Goal: Find specific page/section: Find specific page/section

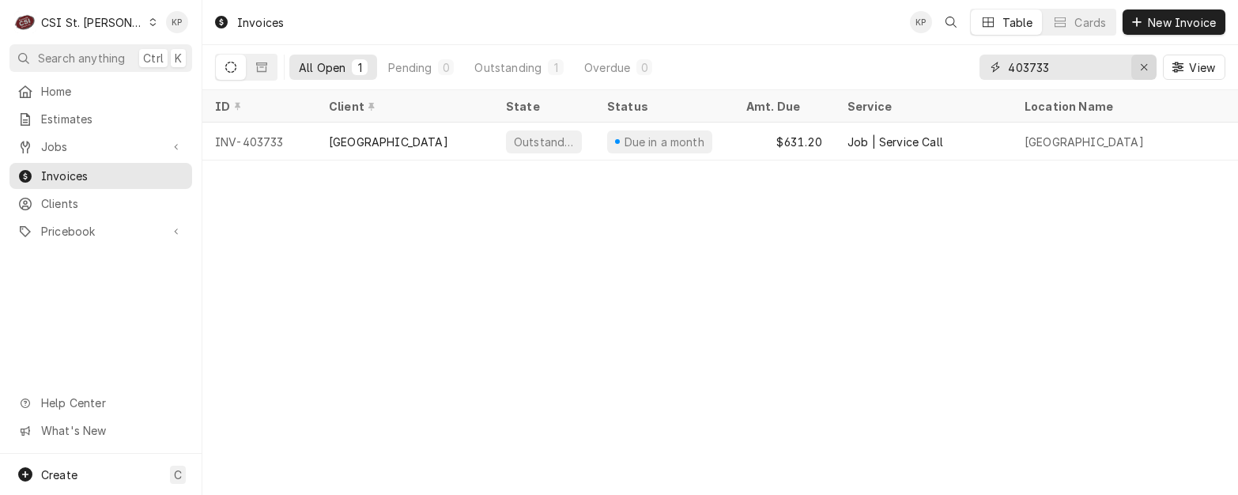
click at [1140, 68] on icon "Erase input" at bounding box center [1144, 67] width 9 height 11
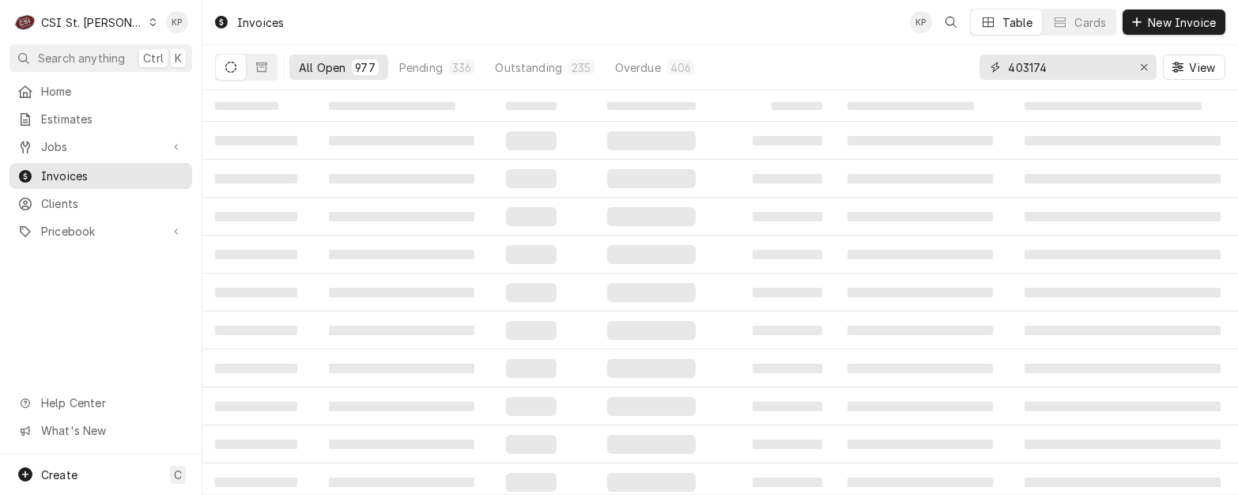
type input "403174"
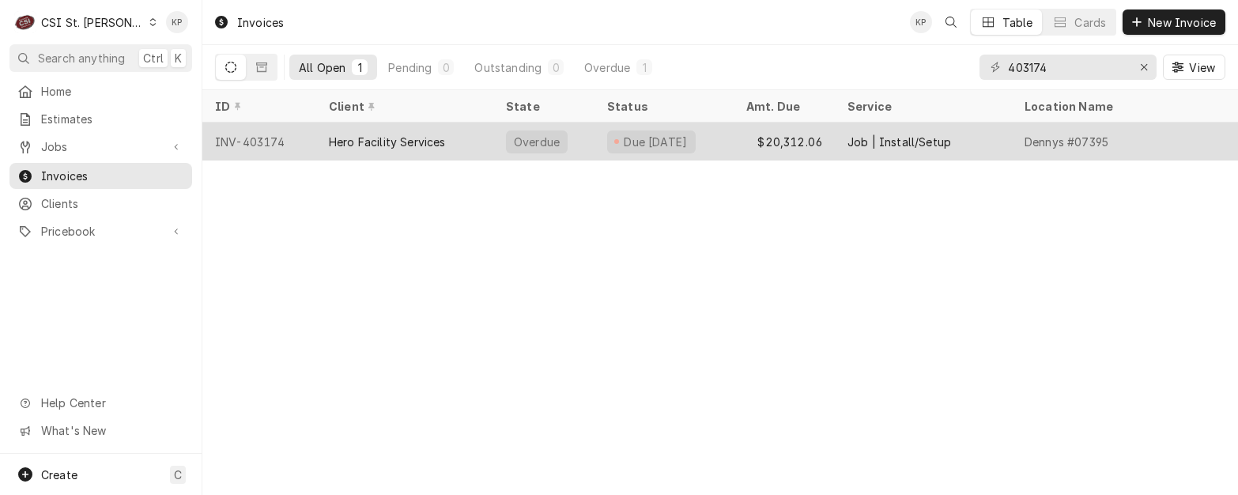
click at [407, 138] on div "Hero Facility Services" at bounding box center [387, 142] width 117 height 17
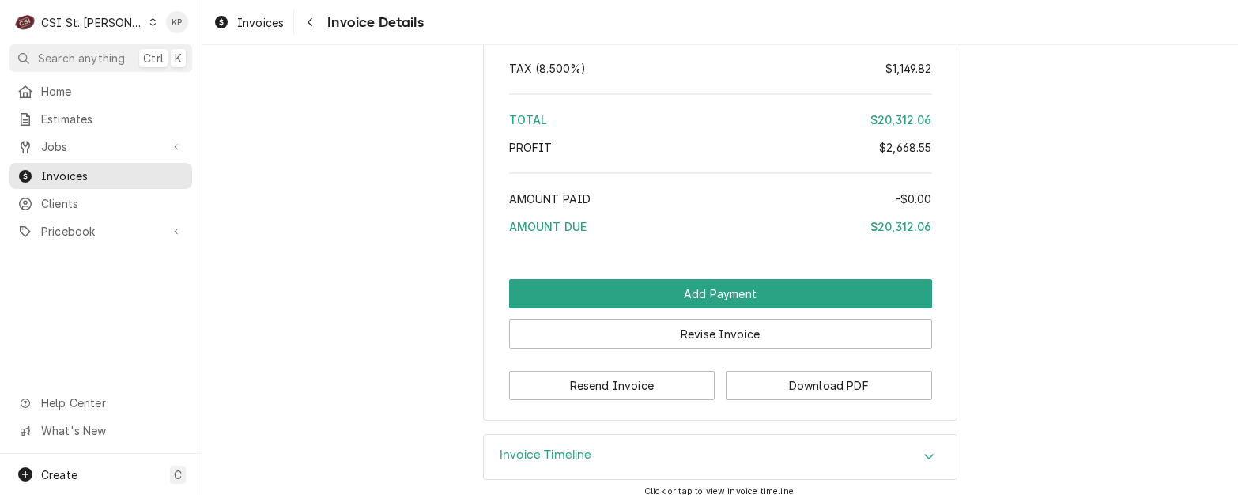
scroll to position [6039, 0]
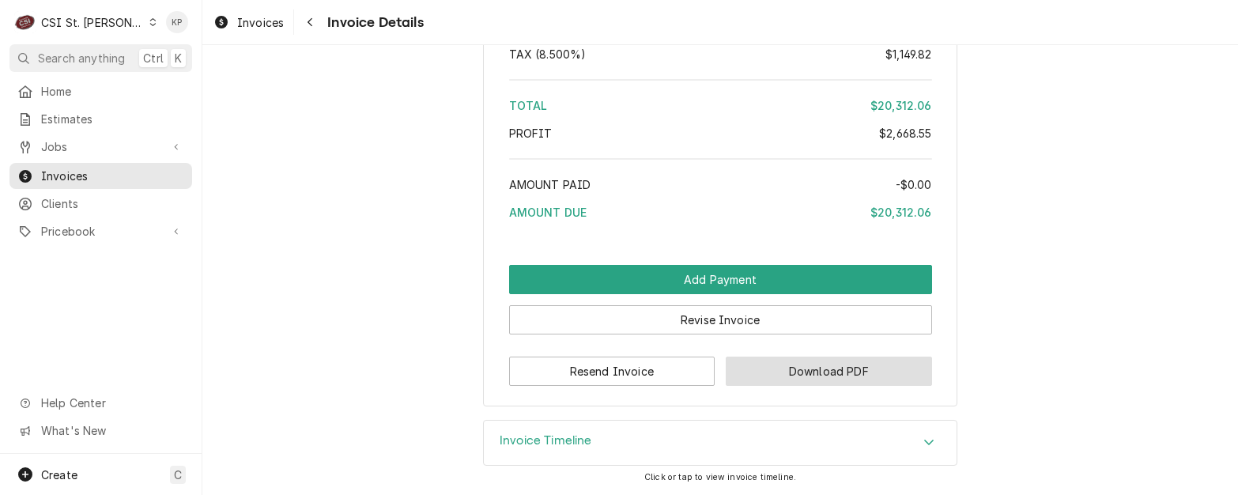
click at [758, 371] on button "Download PDF" at bounding box center [829, 371] width 206 height 29
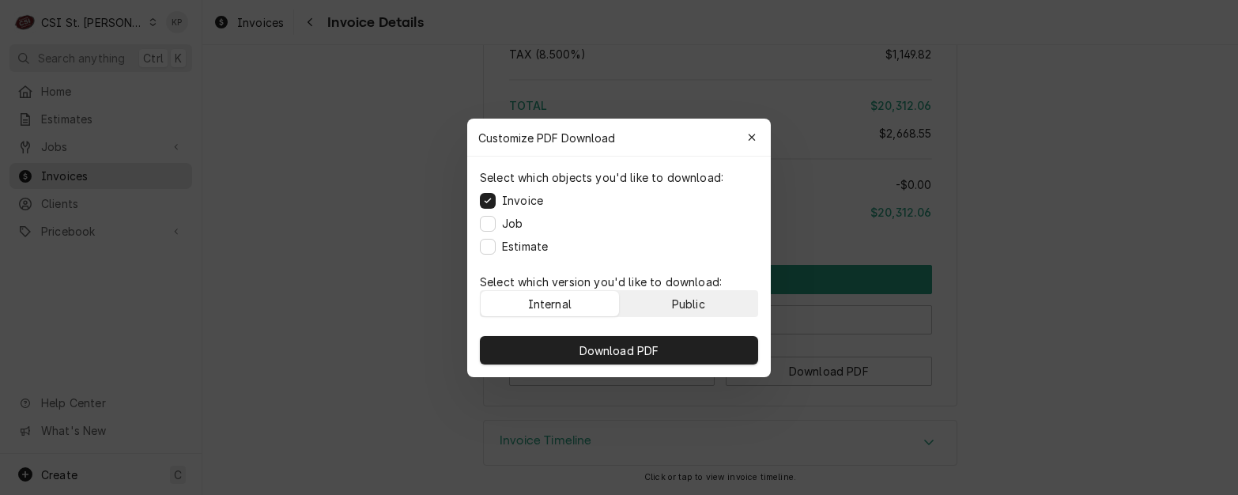
click at [748, 296] on button "Public" at bounding box center [689, 303] width 138 height 25
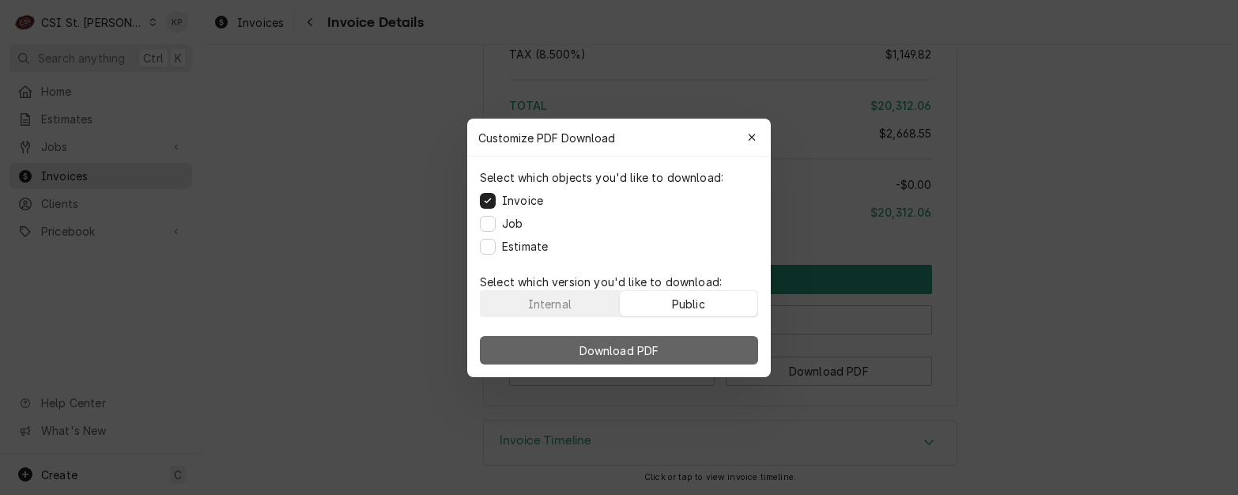
click at [708, 349] on button "Download PDF" at bounding box center [619, 350] width 278 height 28
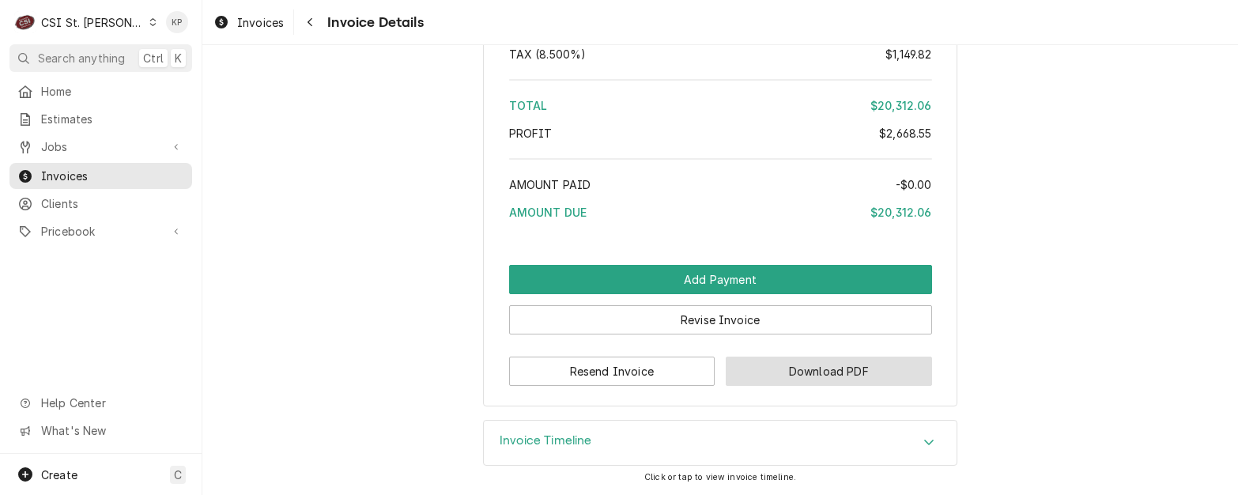
click at [821, 376] on button "Download PDF" at bounding box center [829, 371] width 206 height 29
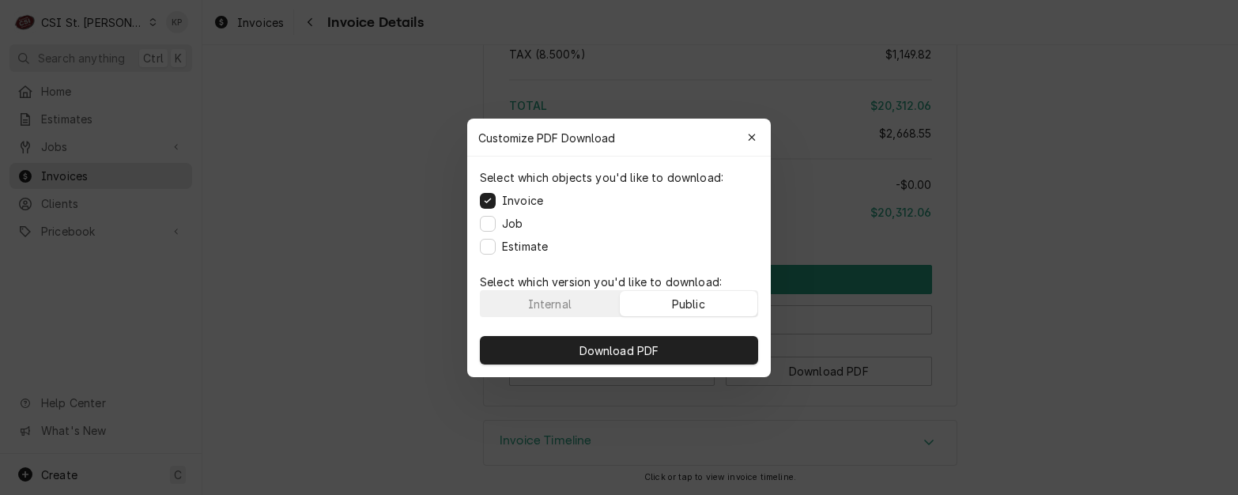
click at [715, 293] on button "Public" at bounding box center [689, 303] width 138 height 25
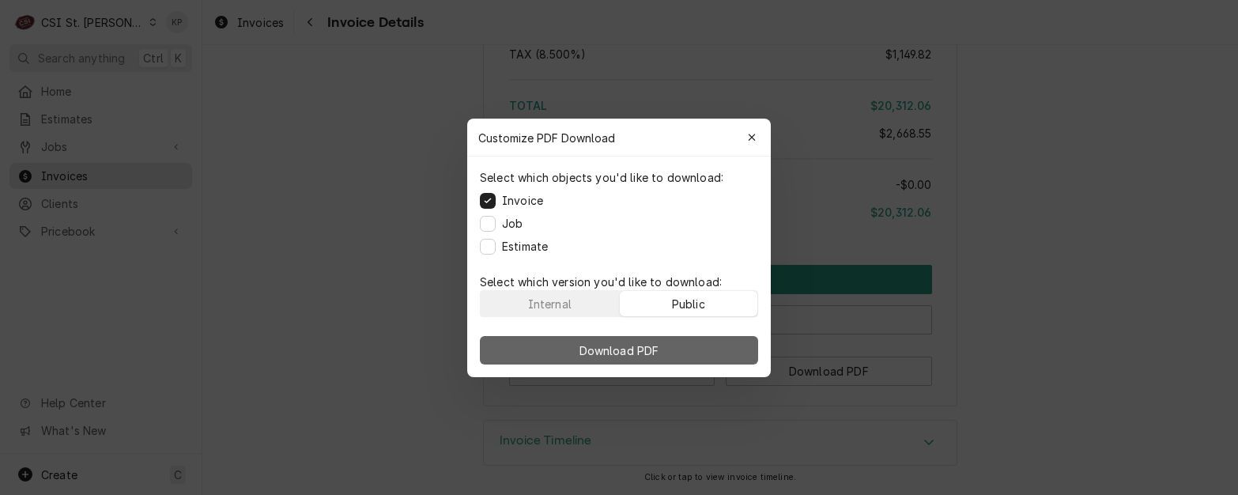
click at [599, 342] on span "Download PDF" at bounding box center [619, 350] width 86 height 17
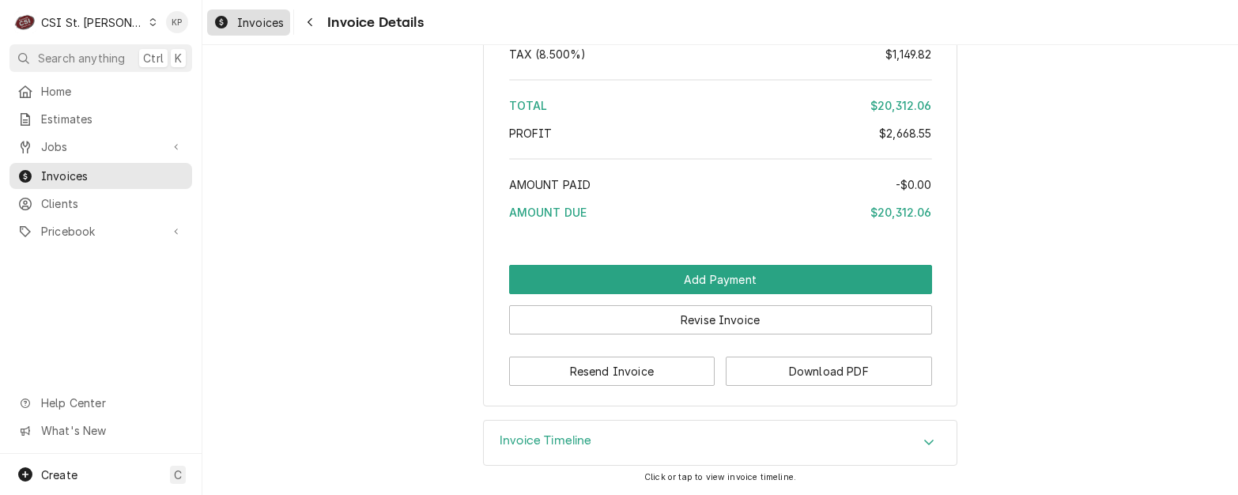
click at [252, 17] on span "Invoices" at bounding box center [260, 22] width 47 height 17
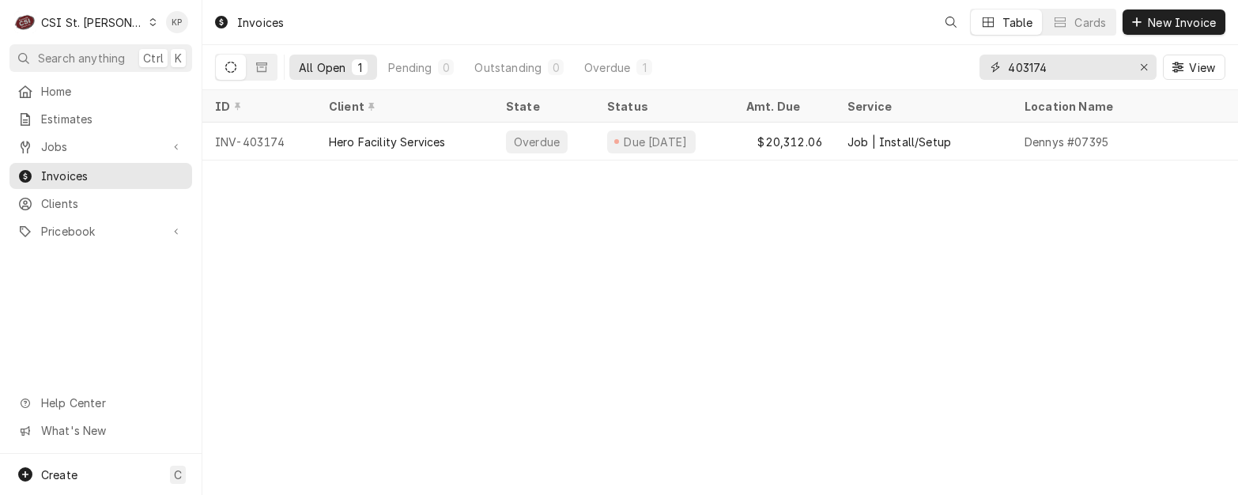
click at [1149, 60] on div "Erase input" at bounding box center [1144, 67] width 16 height 16
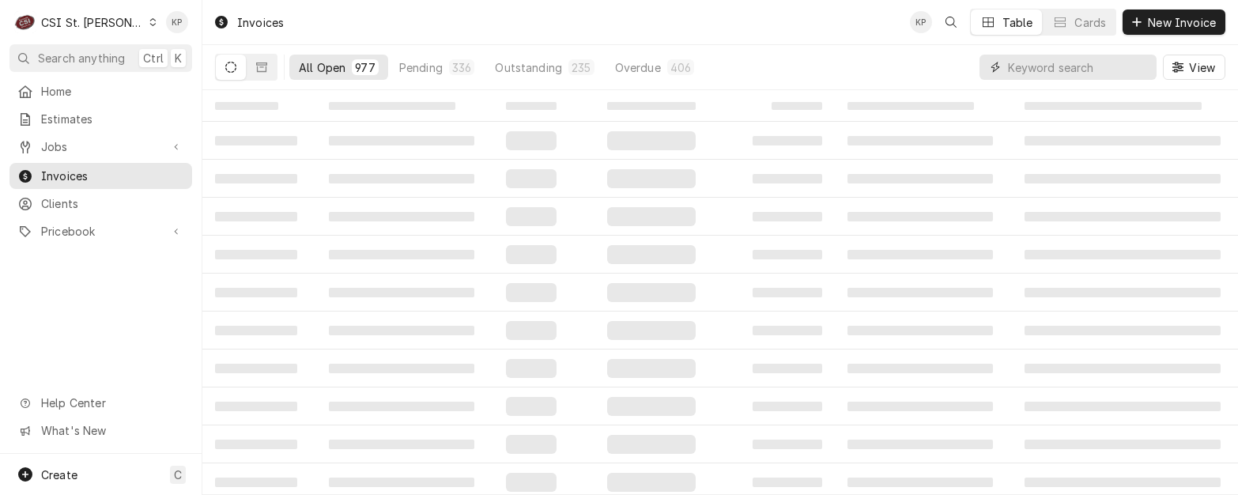
click at [1074, 70] on input "Dynamic Content Wrapper" at bounding box center [1078, 67] width 141 height 25
type input "403531"
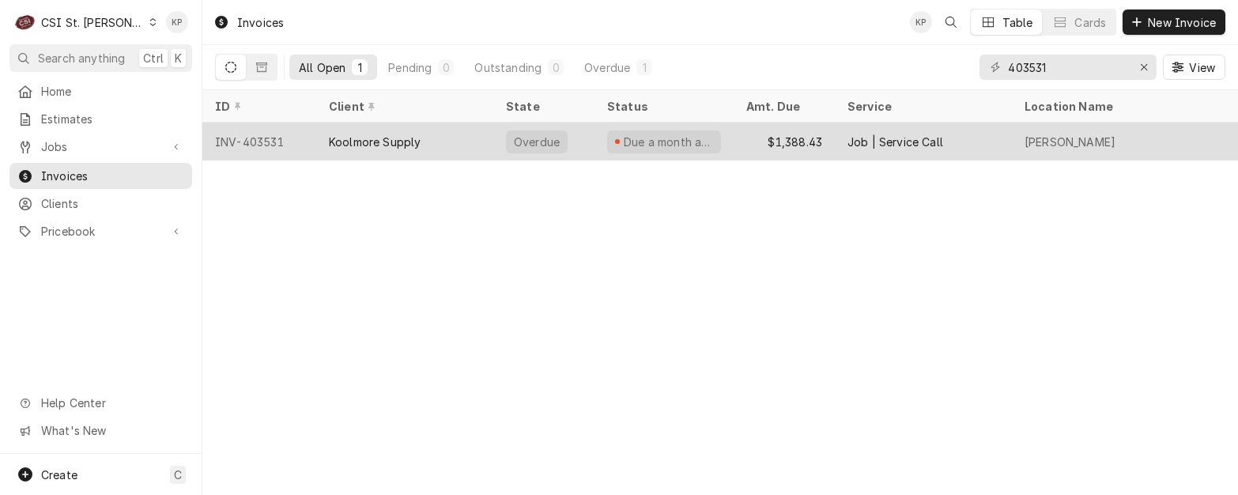
click at [270, 140] on div "INV-403531" at bounding box center [259, 142] width 114 height 38
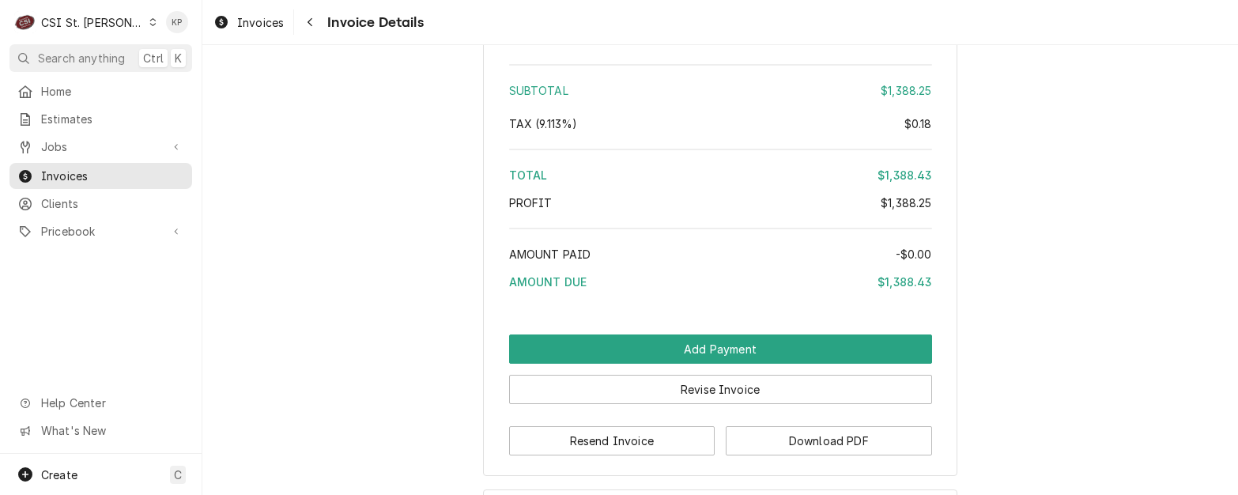
scroll to position [3362, 0]
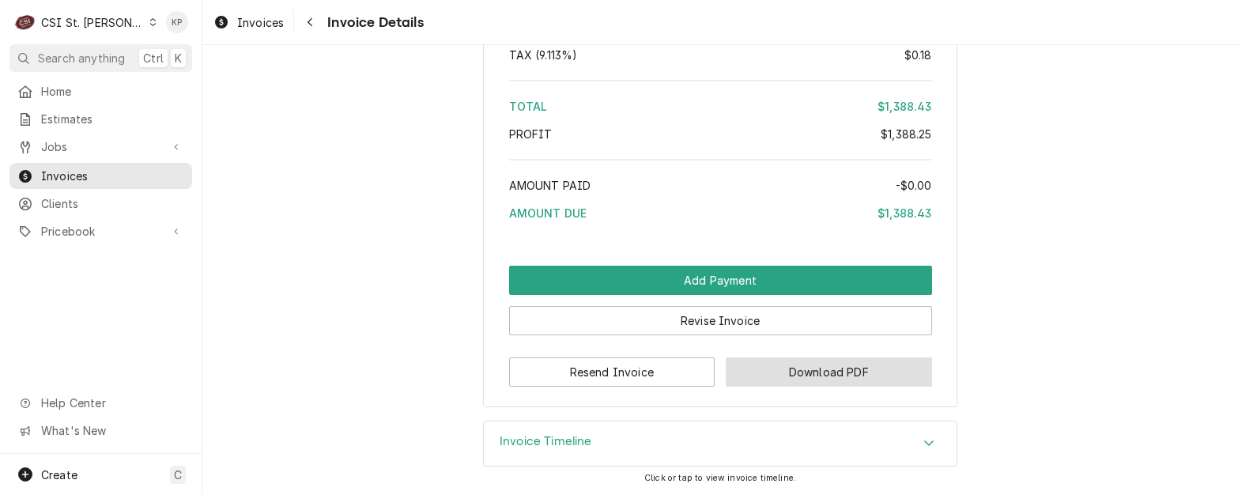
click at [753, 377] on button "Download PDF" at bounding box center [829, 371] width 206 height 29
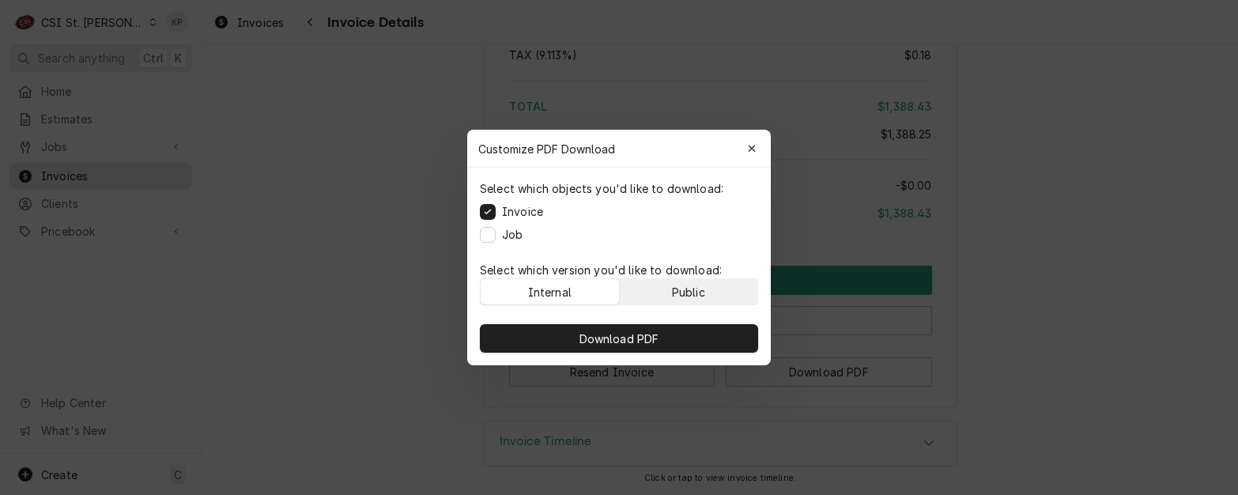
click at [713, 293] on button "Public" at bounding box center [689, 291] width 138 height 25
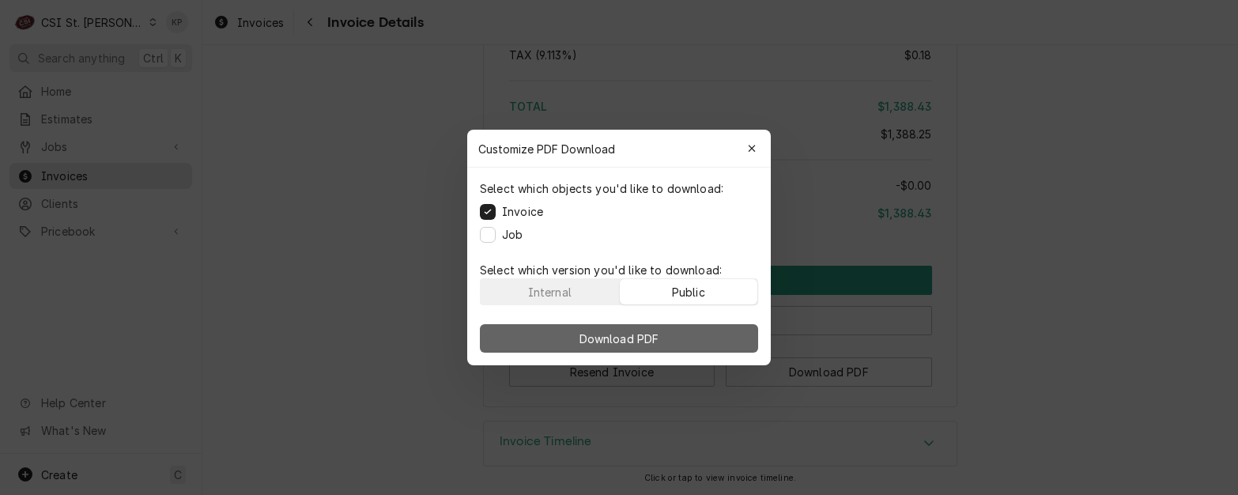
click at [702, 331] on button "Download PDF" at bounding box center [619, 338] width 278 height 28
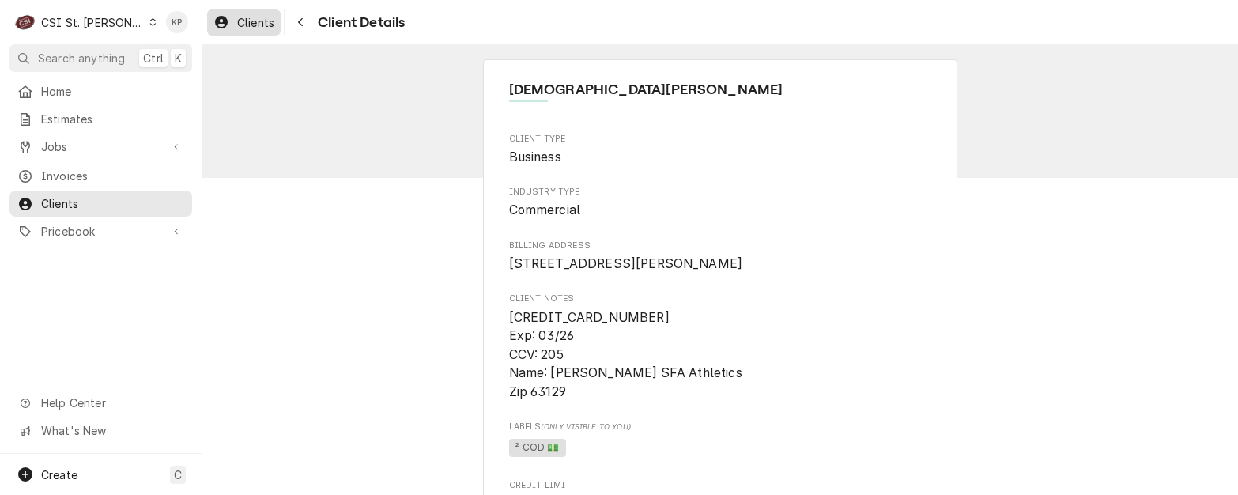
drag, startPoint x: 254, startPoint y: 20, endPoint x: 271, endPoint y: 20, distance: 17.4
click at [254, 20] on span "Clients" at bounding box center [255, 22] width 37 height 17
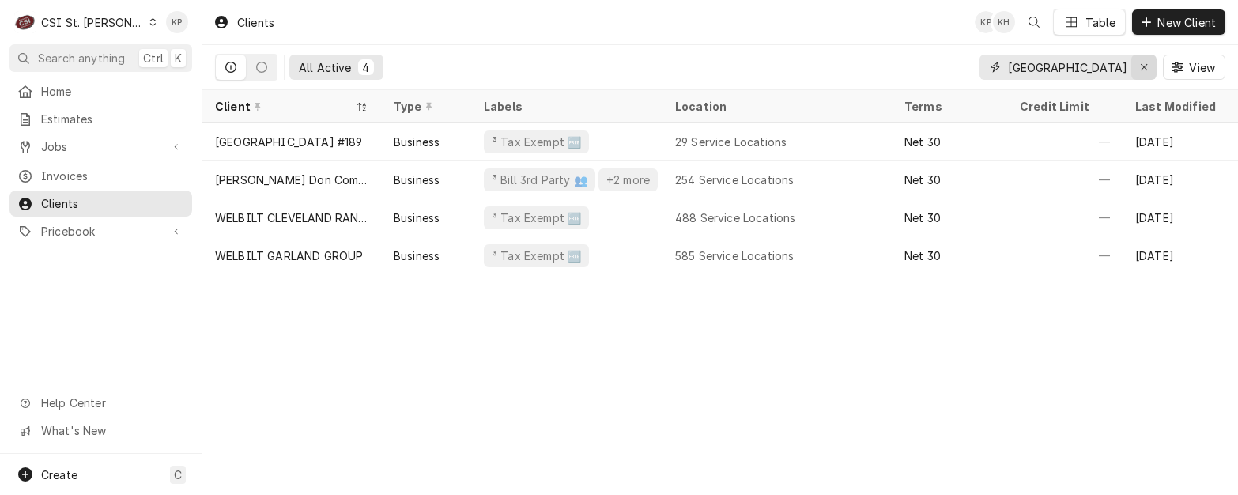
click at [1142, 63] on icon "Erase input" at bounding box center [1144, 67] width 9 height 11
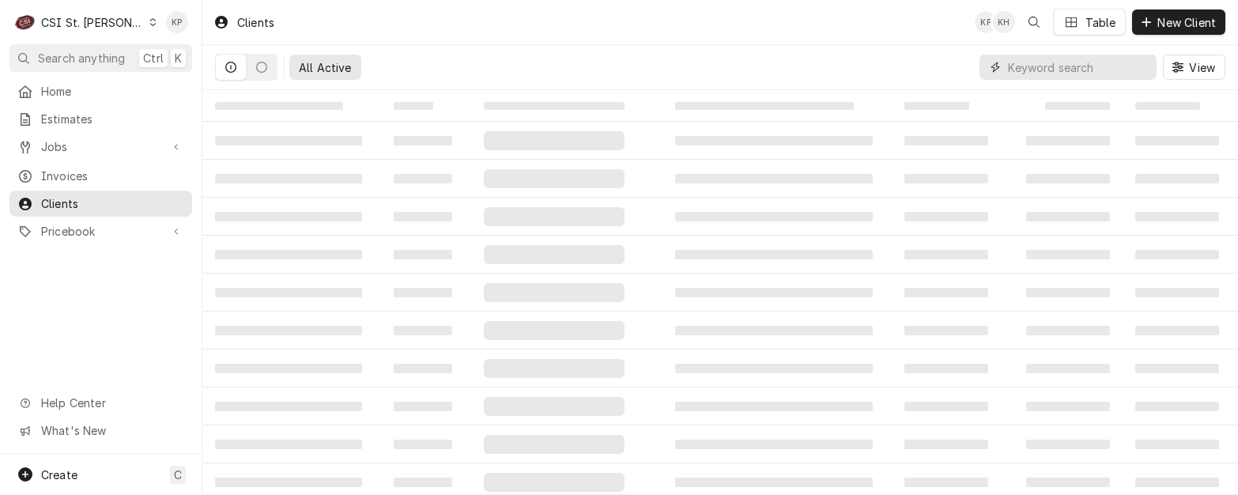
click at [1060, 64] on input "Dynamic Content Wrapper" at bounding box center [1078, 67] width 141 height 25
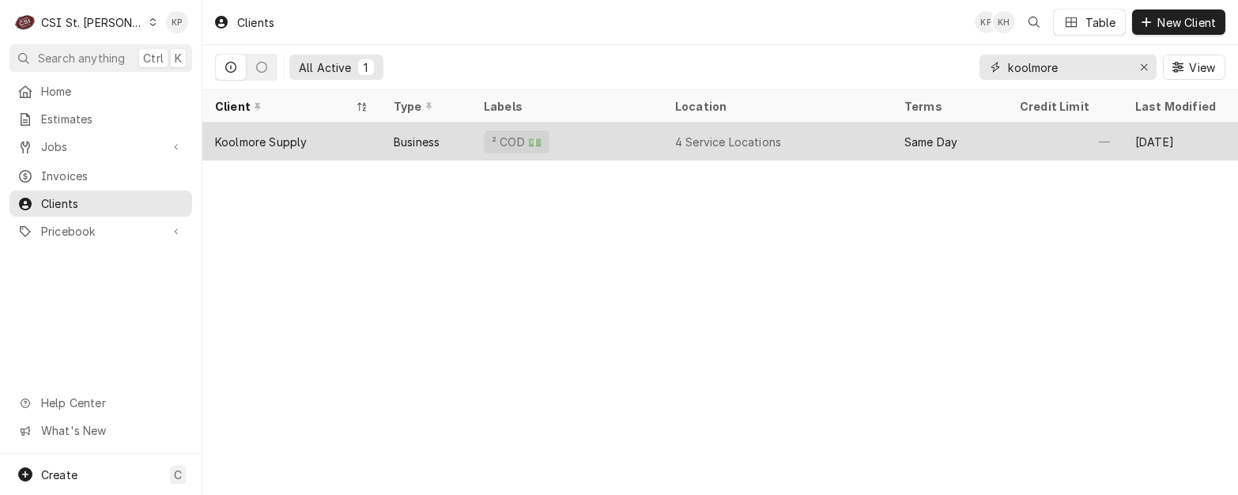
type input "koolmore"
click at [285, 136] on div "Koolmore Supply" at bounding box center [261, 142] width 92 height 17
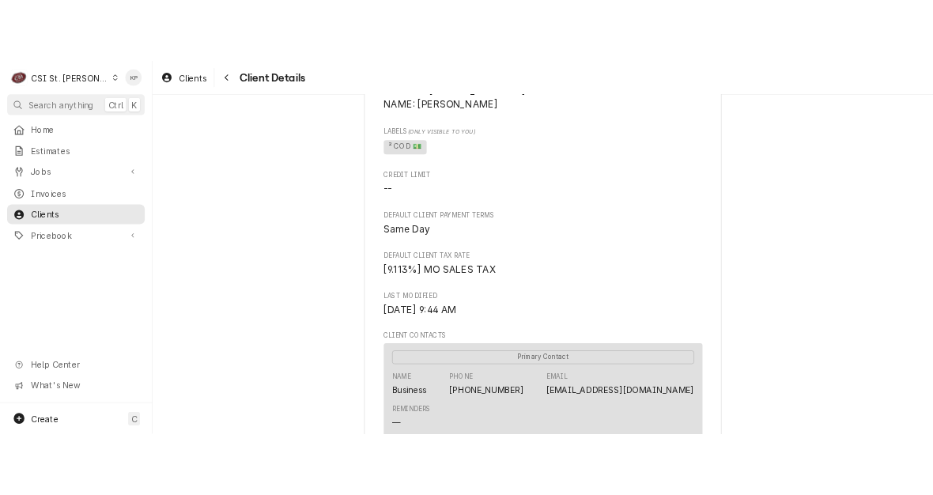
scroll to position [316, 0]
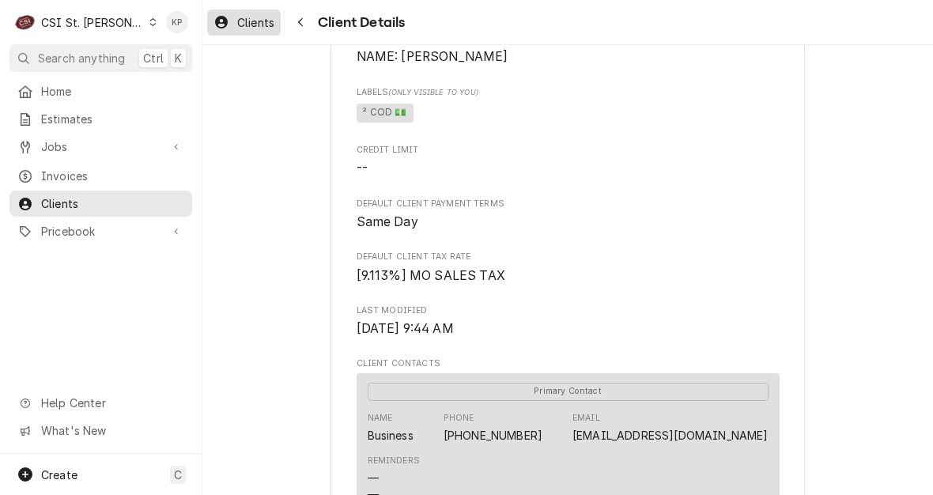
click at [266, 21] on span "Clients" at bounding box center [255, 22] width 37 height 17
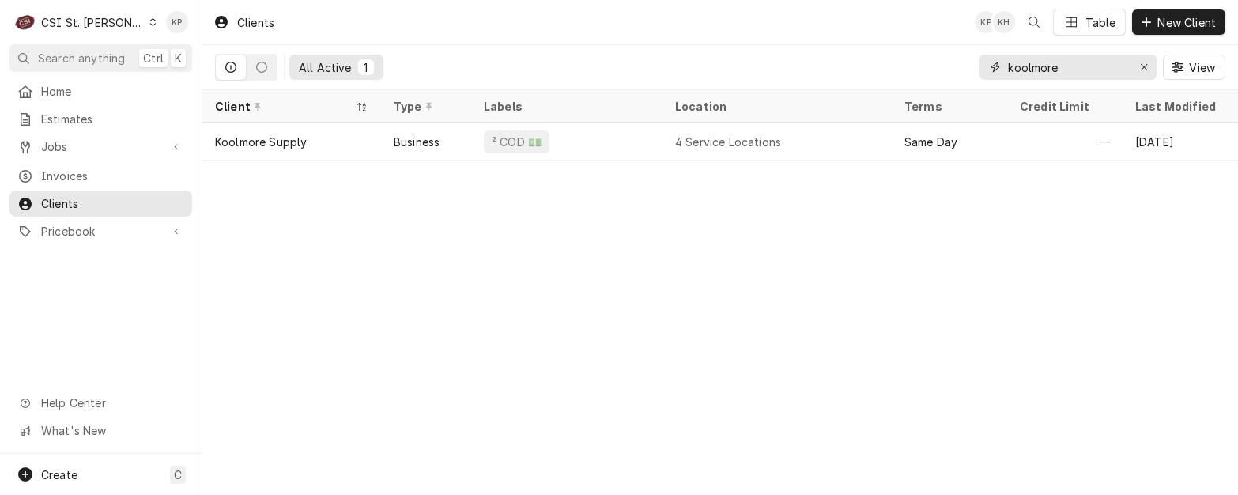
click at [932, 60] on div "Erase input" at bounding box center [1144, 67] width 16 height 16
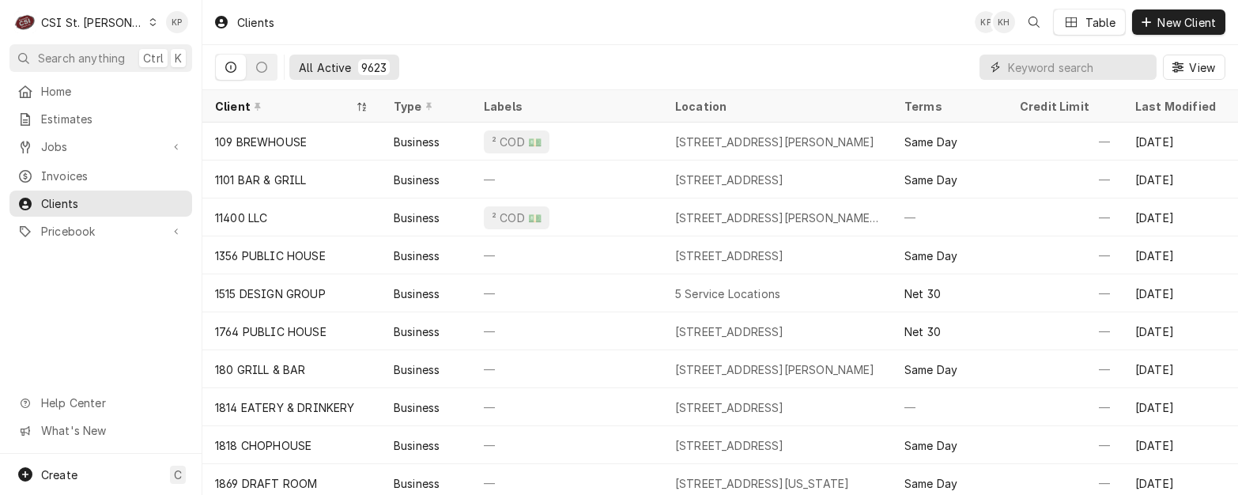
paste input "Marcus Theatres"
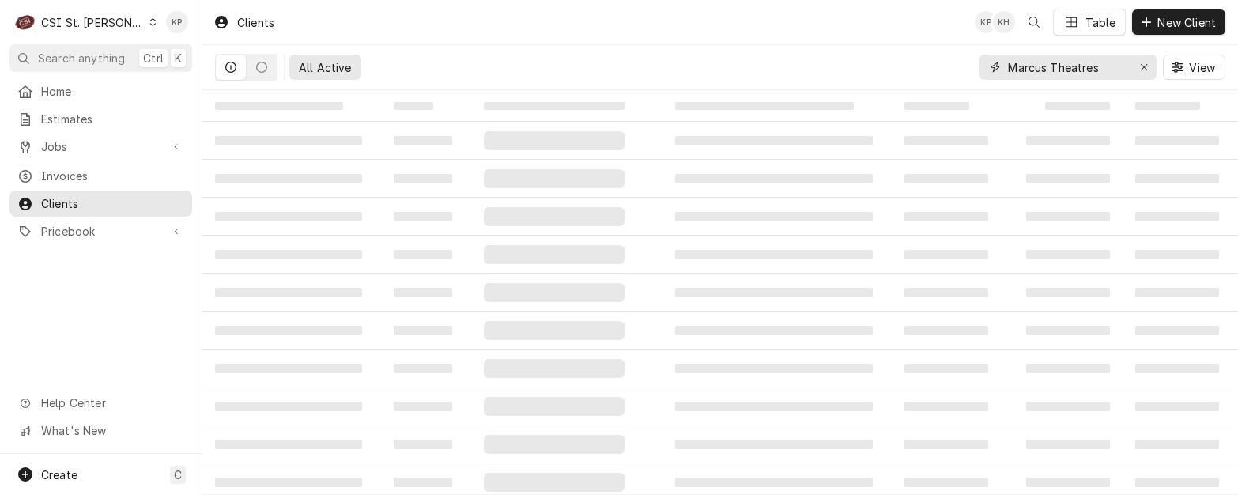
type input "Marcus Theatres"
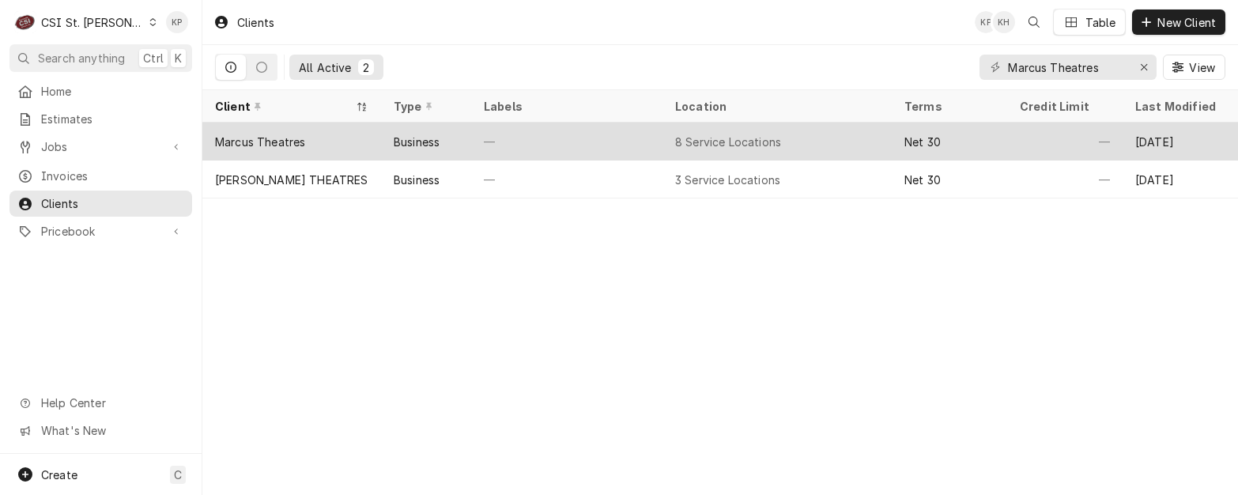
click at [304, 138] on div "Marcus Theatres" at bounding box center [260, 142] width 90 height 17
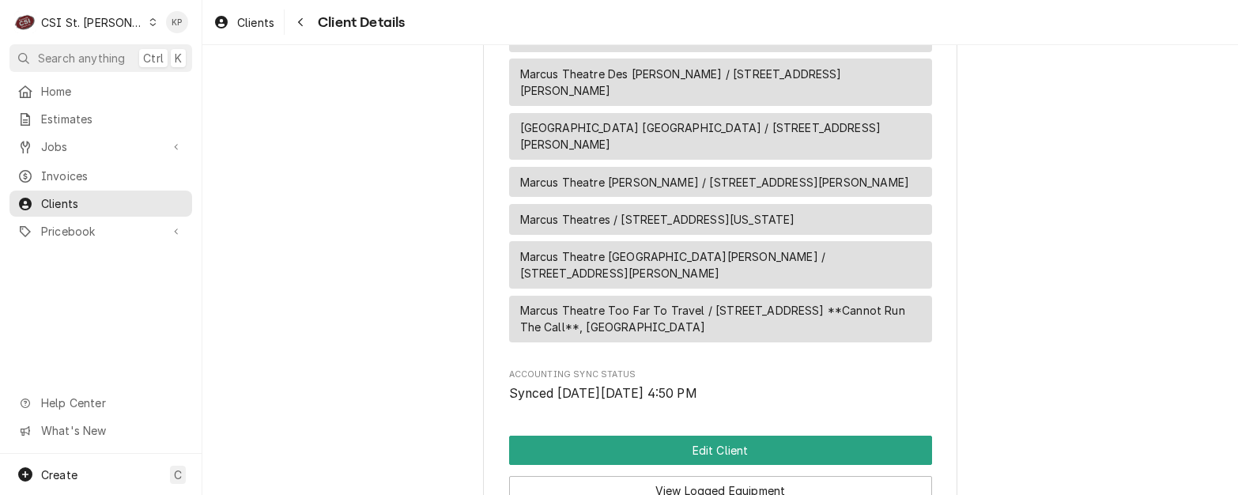
scroll to position [949, 0]
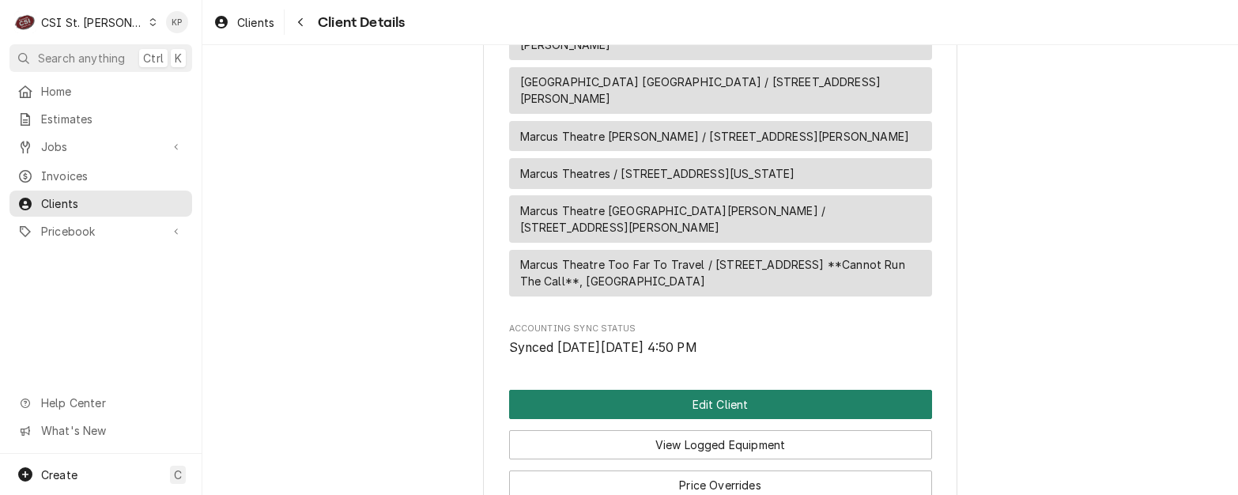
click at [750, 390] on button "Edit Client" at bounding box center [720, 404] width 423 height 29
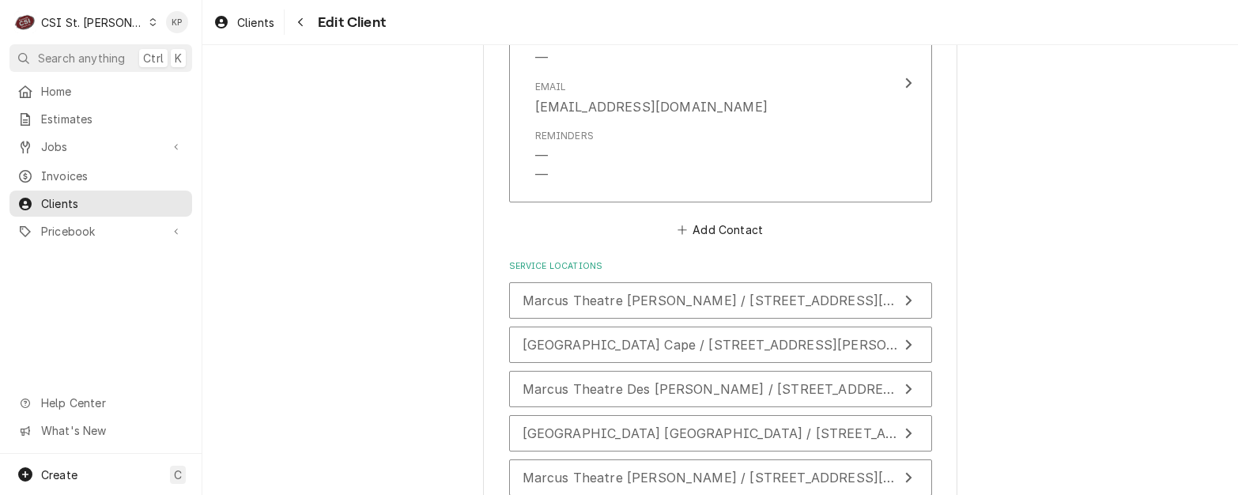
scroll to position [1660, 0]
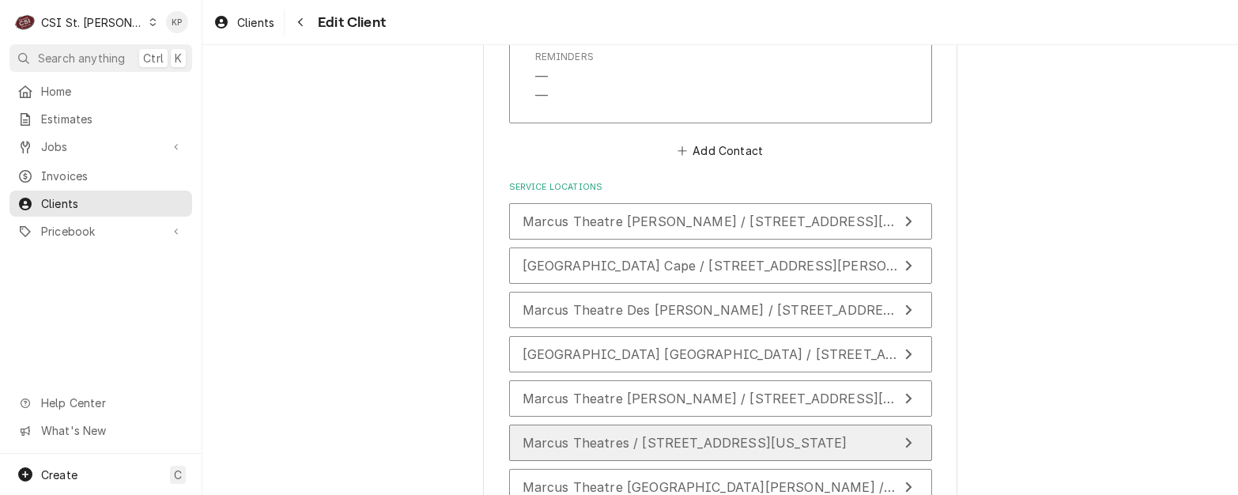
click at [606, 435] on span "Marcus Theatres / 100 E Wisconsin Ave Suite 1900, Milwaukee, WI 53202" at bounding box center [685, 443] width 325 height 16
type textarea "x"
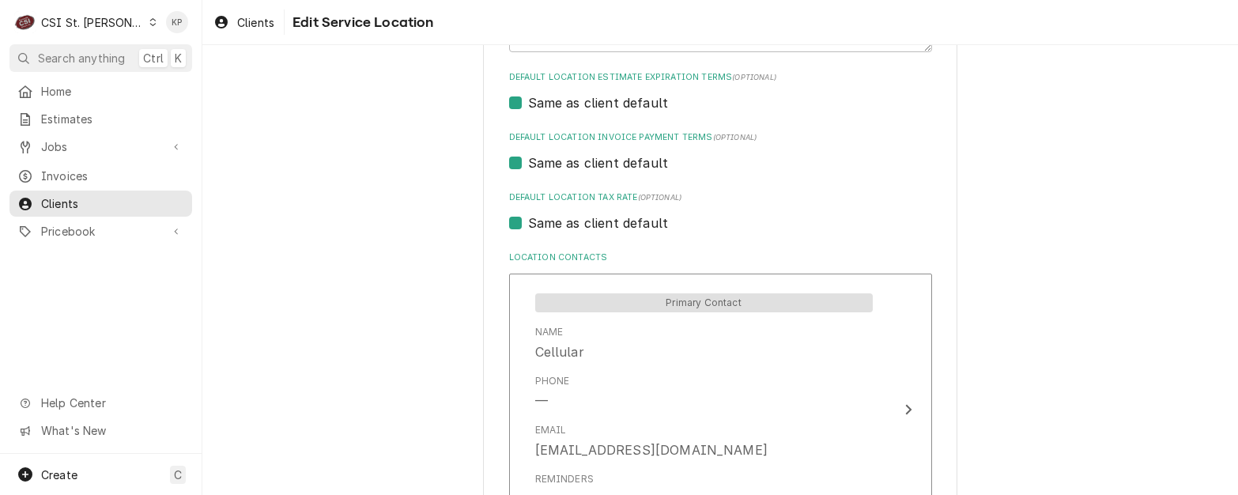
scroll to position [711, 0]
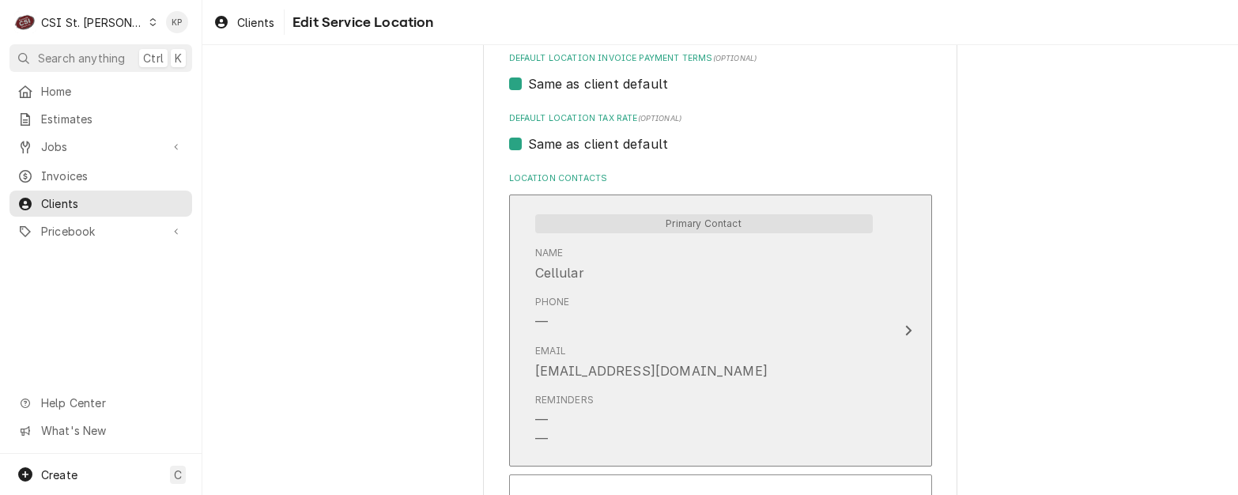
drag, startPoint x: 737, startPoint y: 369, endPoint x: 621, endPoint y: 374, distance: 116.3
click at [621, 374] on div "Email invoicemarcus@marcuscorp.com" at bounding box center [704, 362] width 338 height 49
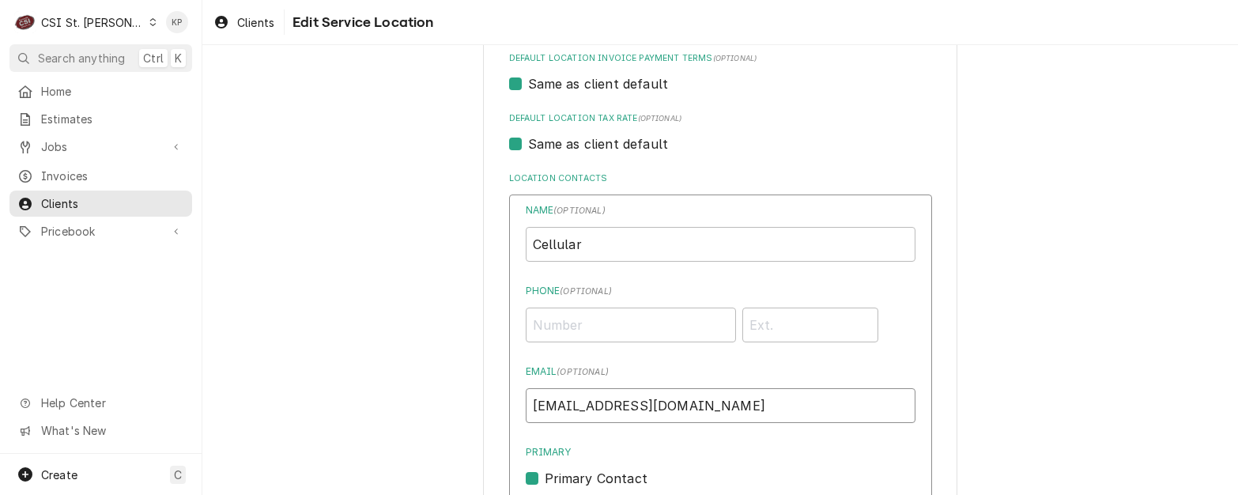
drag, startPoint x: 673, startPoint y: 406, endPoint x: 523, endPoint y: 408, distance: 149.4
click at [526, 408] on input "invoicemarcus@marcuscorp.com" at bounding box center [721, 405] width 390 height 35
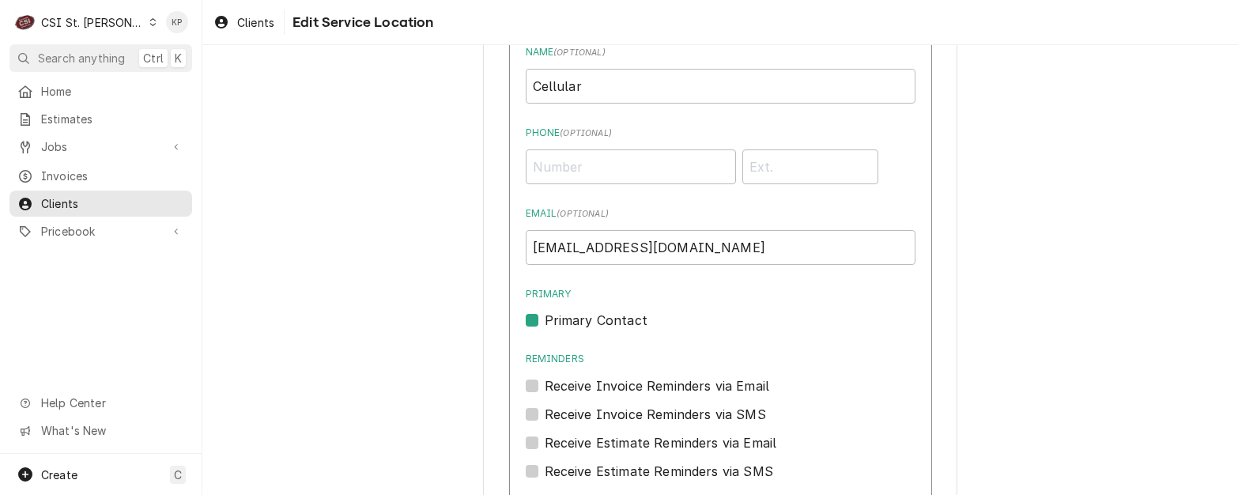
click at [700, 320] on div "Primary Contact" at bounding box center [721, 320] width 390 height 19
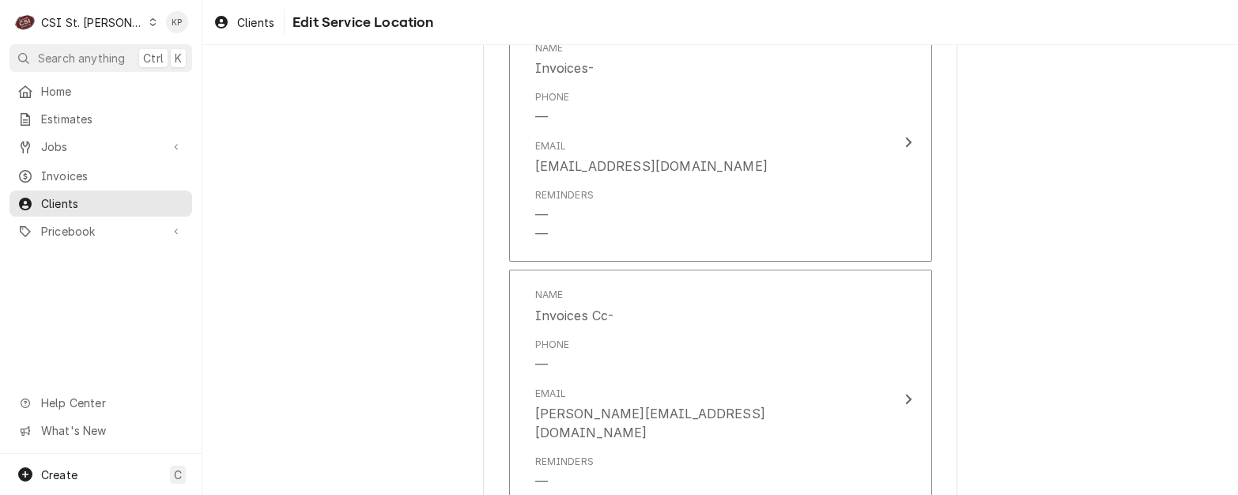
scroll to position [2055, 0]
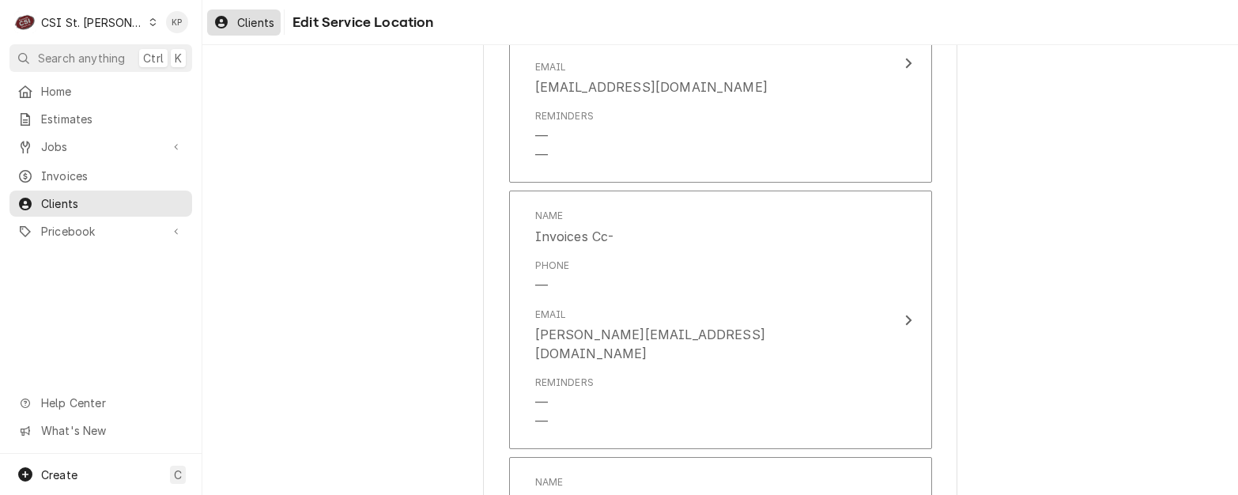
click at [256, 26] on span "Clients" at bounding box center [255, 22] width 37 height 17
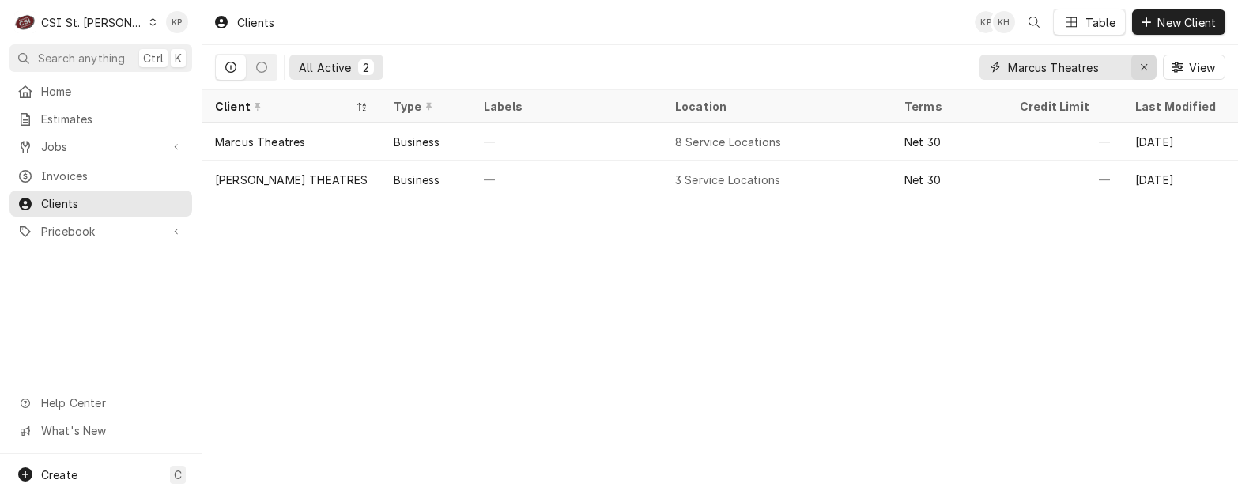
click at [1149, 66] on div "Erase input" at bounding box center [1144, 67] width 16 height 16
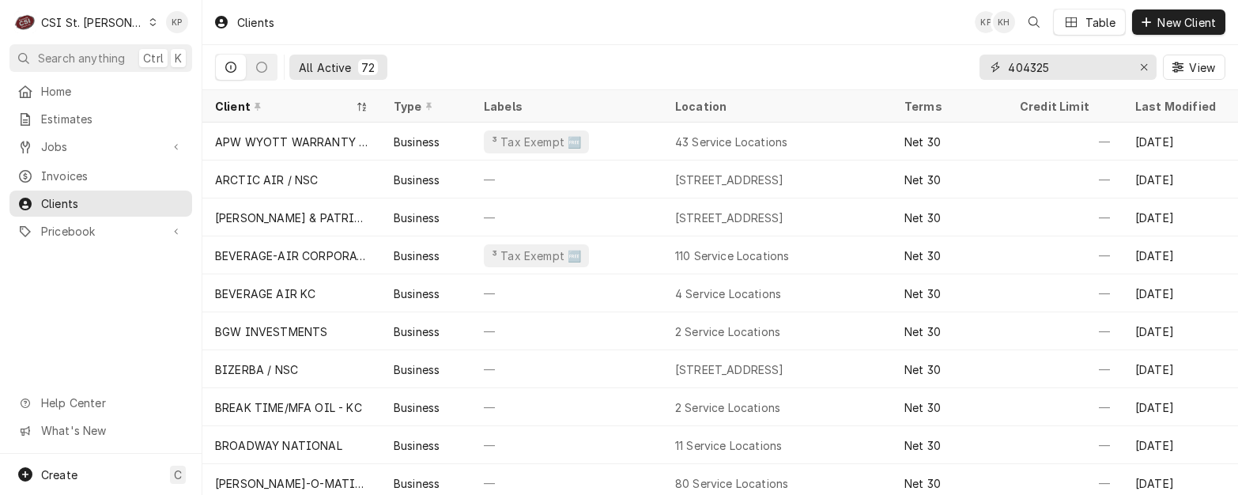
type input "404325"
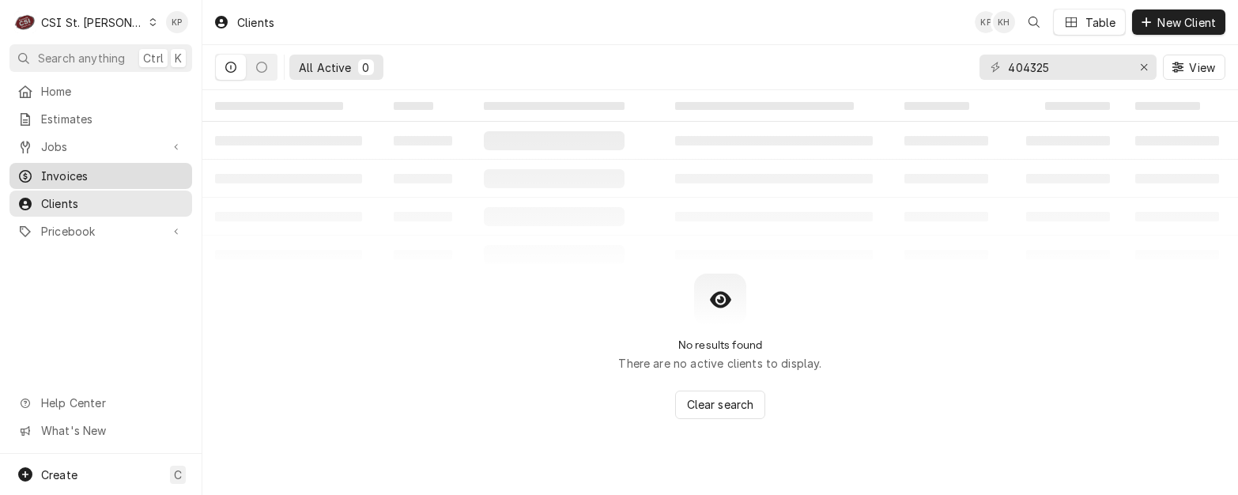
click at [66, 168] on span "Invoices" at bounding box center [112, 176] width 143 height 17
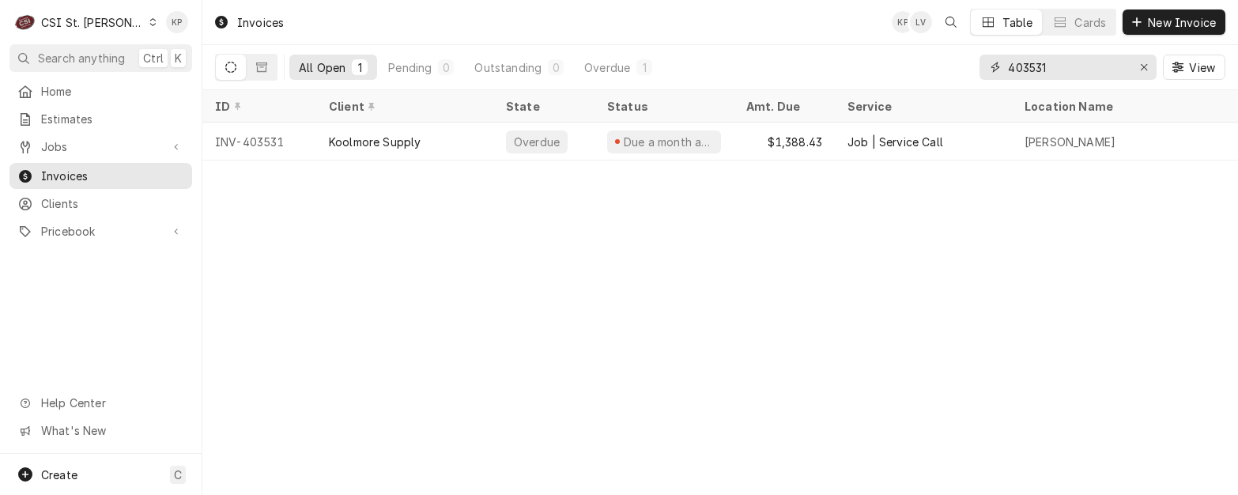
click at [958, 64] on div "All Open 1 Pending 0 Outstanding 0 Overdue 1 403531 View" at bounding box center [720, 67] width 1010 height 44
type input "404325"
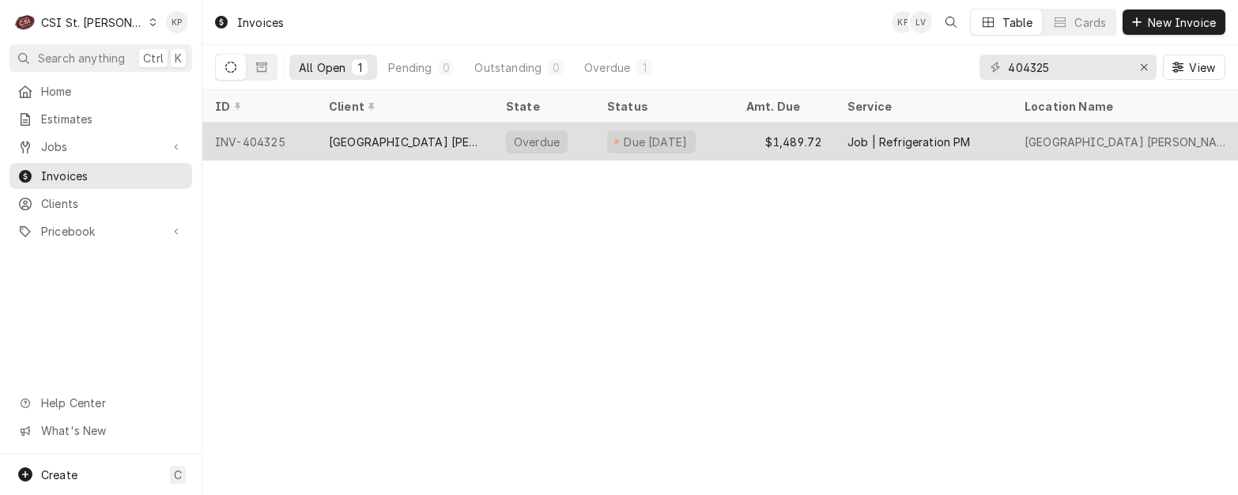
click at [272, 138] on div "INV-404325" at bounding box center [259, 142] width 114 height 38
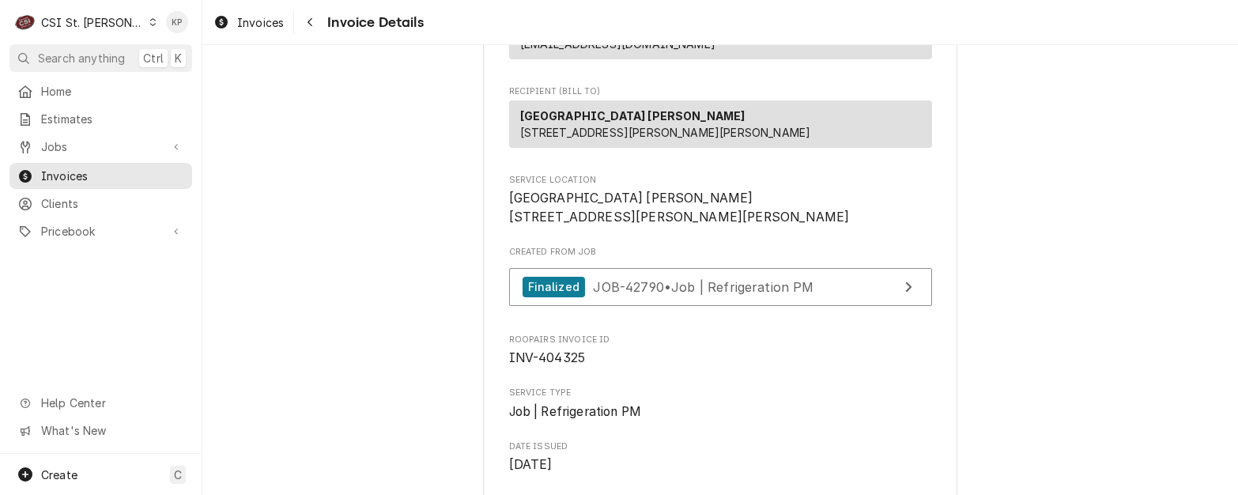
scroll to position [237, 0]
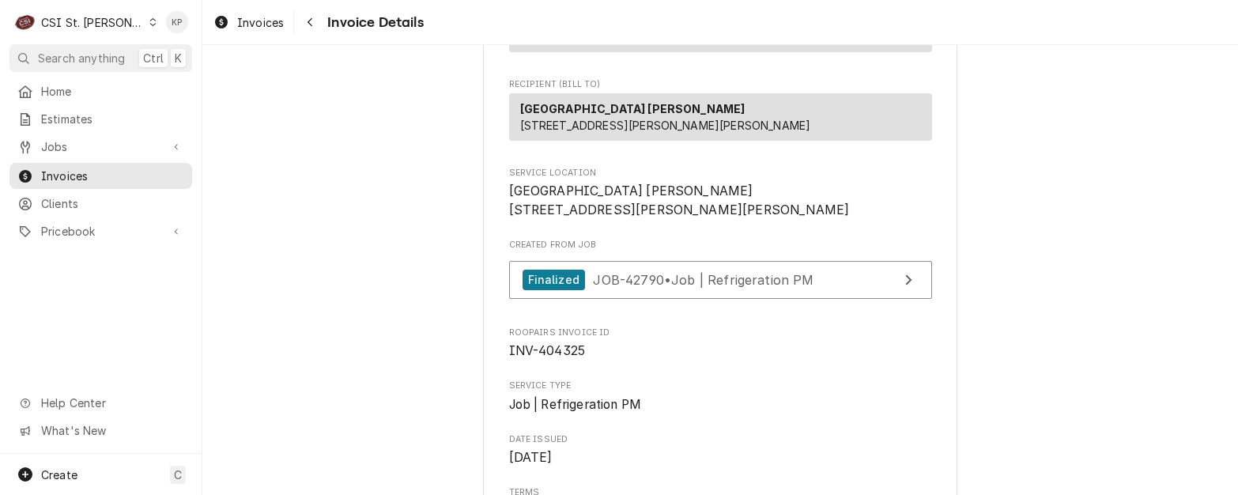
click at [658, 219] on span "Sunny Street Cafe Arnold 850 Arnold Commons Dr Arnold, MO 63010" at bounding box center [720, 200] width 423 height 37
copy span "[GEOGRAPHIC_DATA] [PERSON_NAME]"
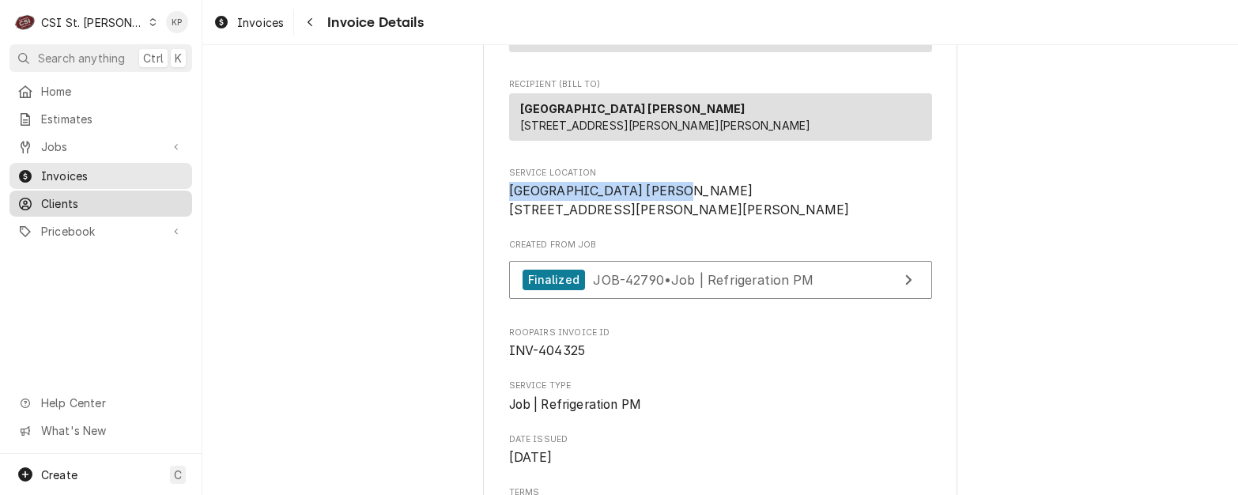
click at [64, 198] on span "Clients" at bounding box center [112, 203] width 143 height 17
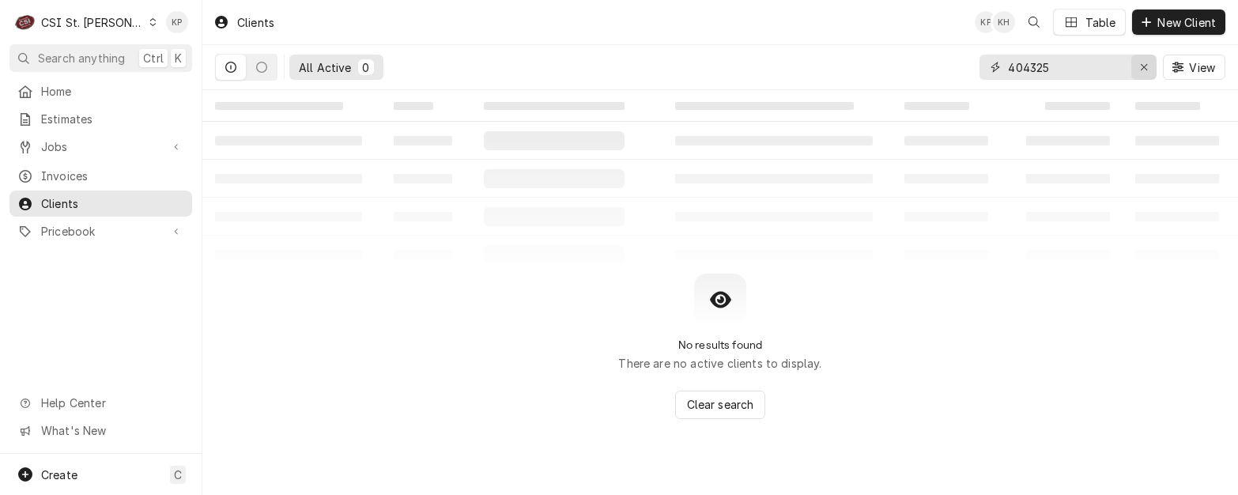
click at [1142, 66] on icon "Erase input" at bounding box center [1144, 67] width 6 height 6
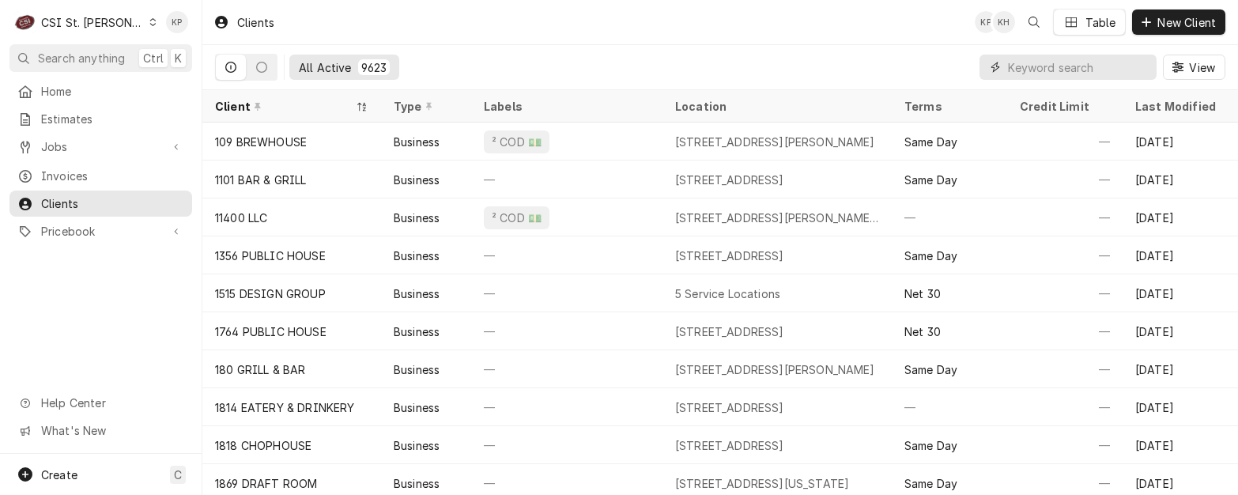
paste input "[GEOGRAPHIC_DATA] [PERSON_NAME]"
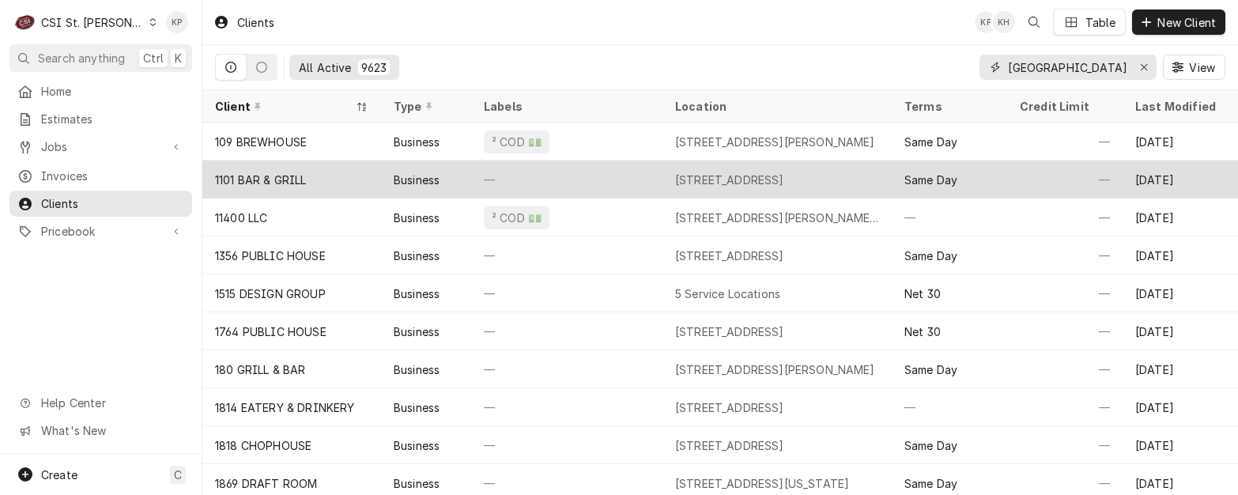
scroll to position [0, 19]
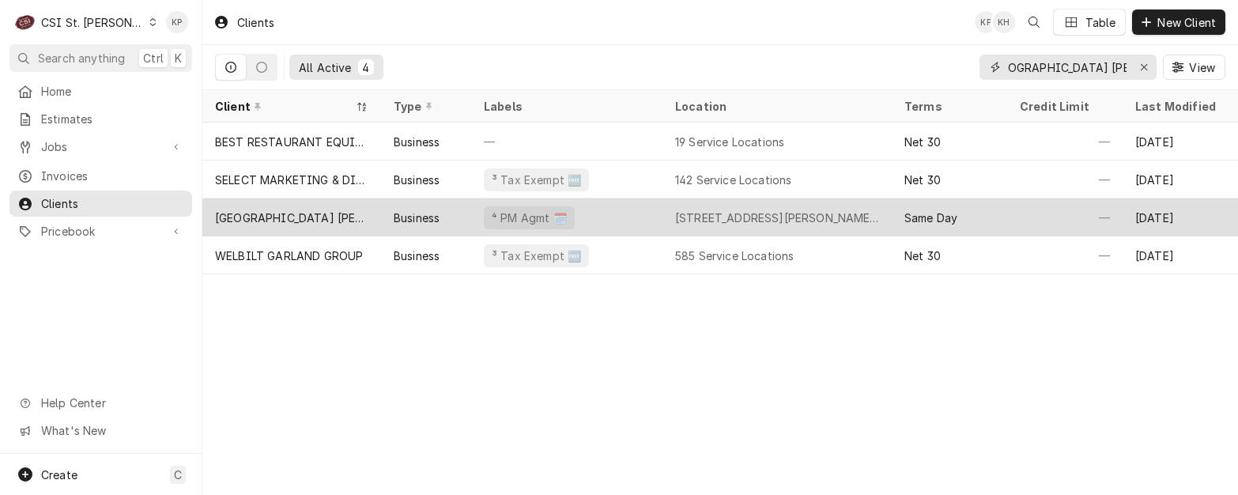
type input "[GEOGRAPHIC_DATA] [PERSON_NAME]"
click at [307, 209] on div "[GEOGRAPHIC_DATA] [PERSON_NAME]" at bounding box center [291, 217] width 153 height 17
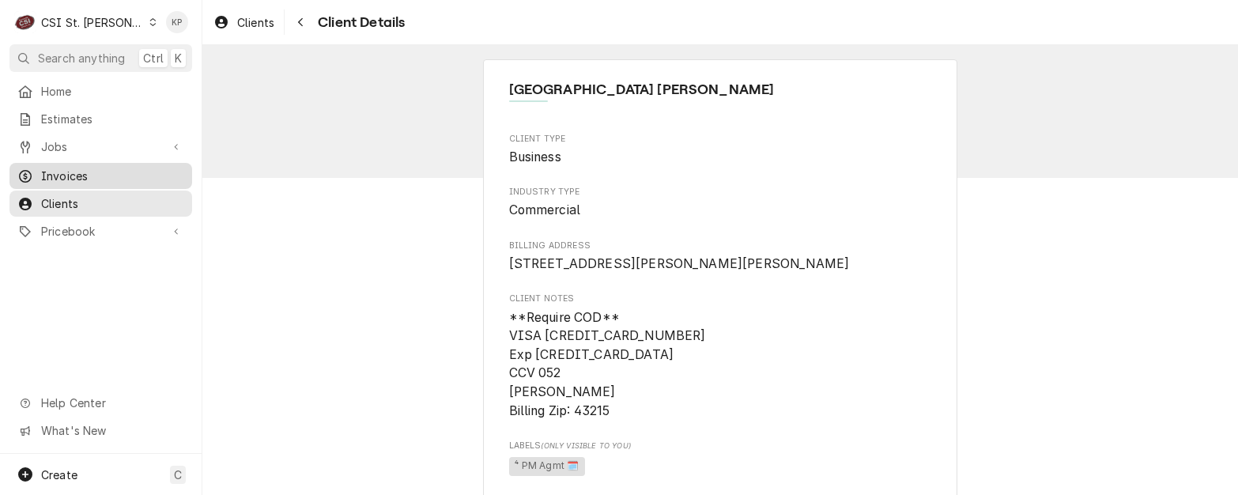
click at [77, 173] on span "Invoices" at bounding box center [112, 176] width 143 height 17
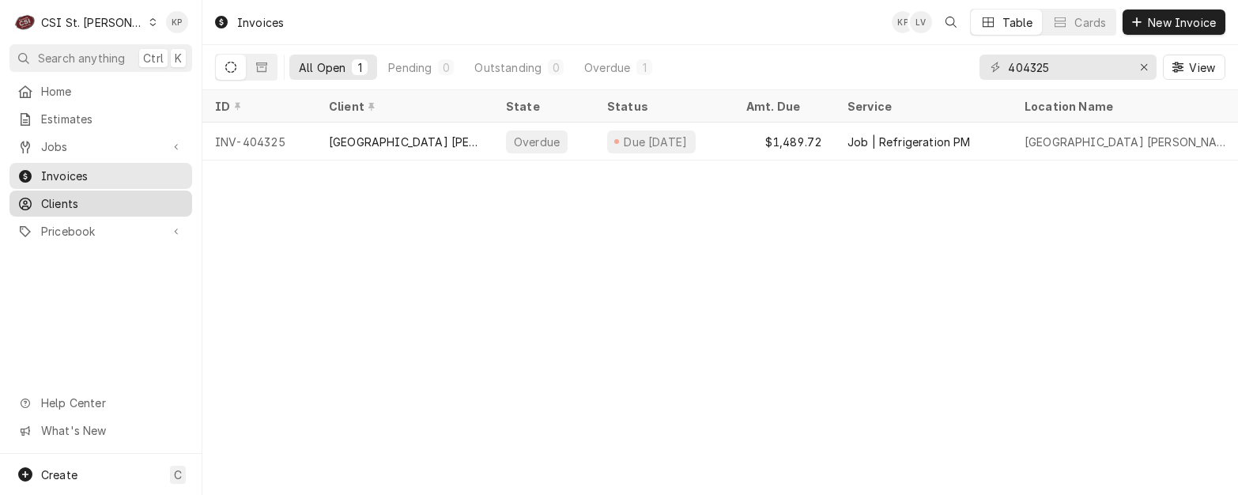
click at [61, 197] on span "Clients" at bounding box center [112, 203] width 143 height 17
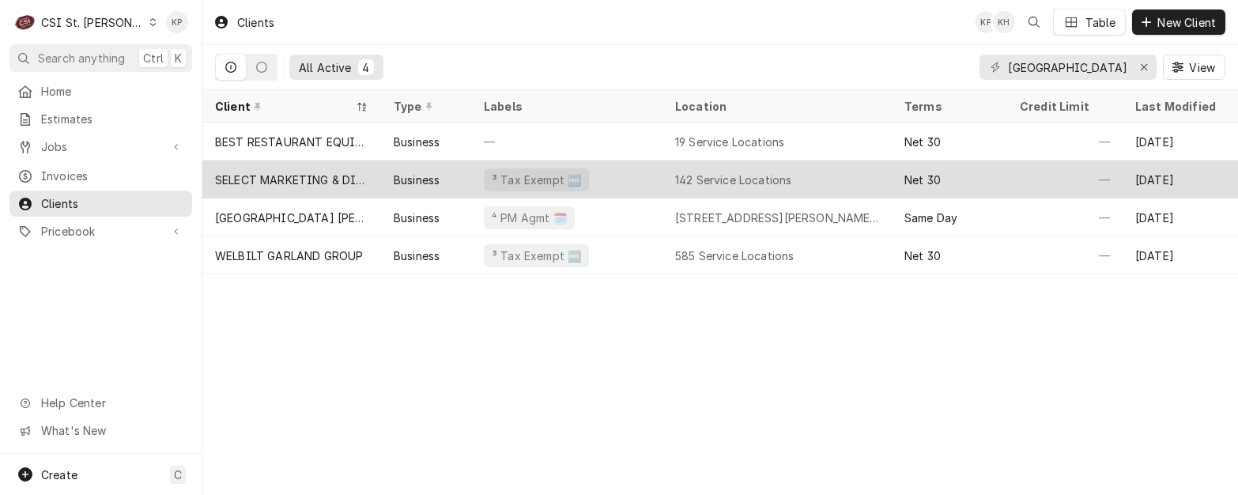
click at [298, 172] on div "SELECT MARKETING & DISTRIBUTING" at bounding box center [291, 180] width 153 height 17
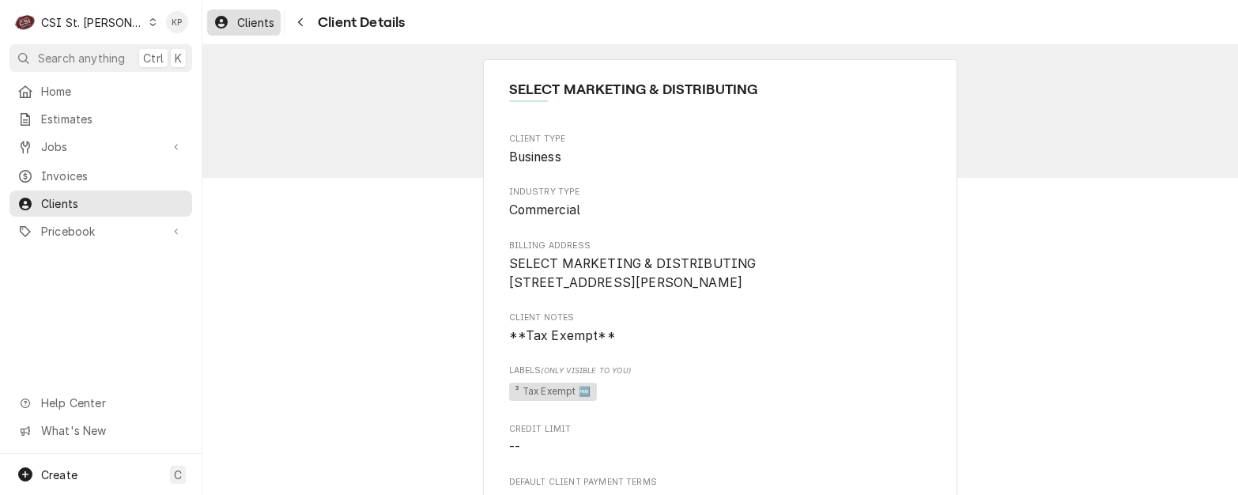
click at [251, 23] on span "Clients" at bounding box center [255, 22] width 37 height 17
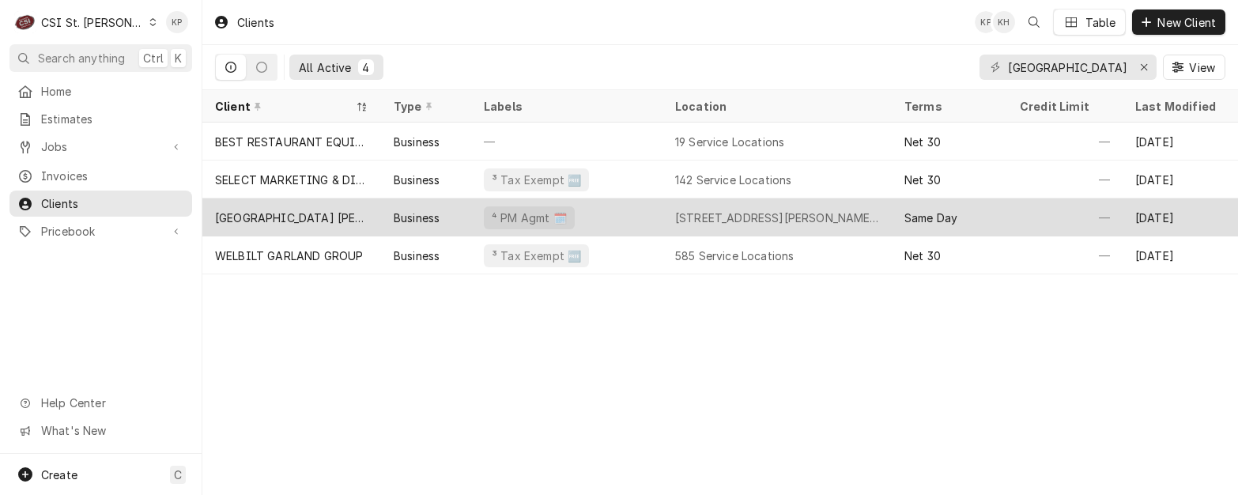
click at [326, 215] on div "[GEOGRAPHIC_DATA] [PERSON_NAME]" at bounding box center [291, 217] width 153 height 17
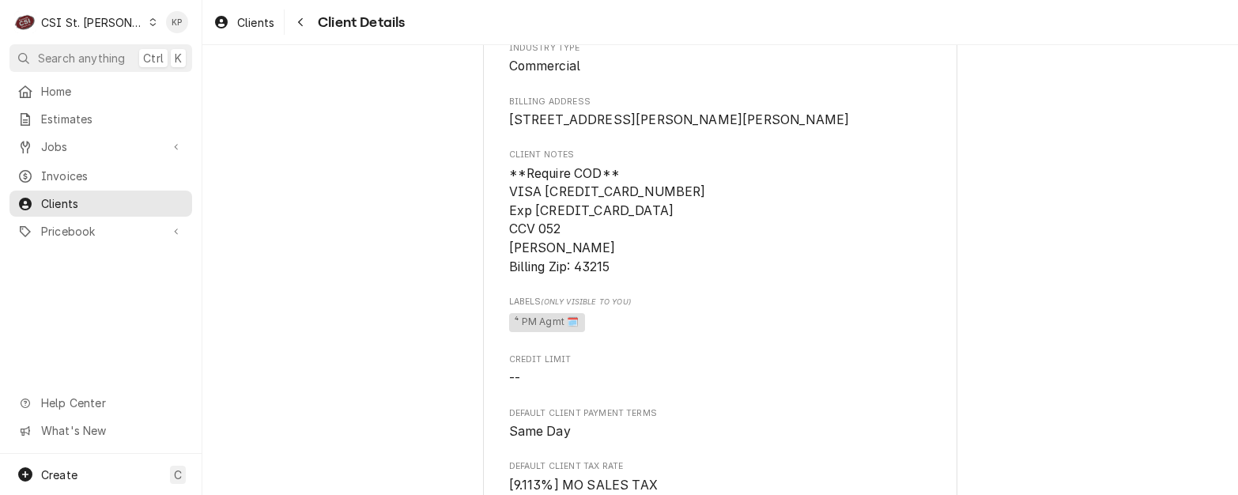
scroll to position [158, 0]
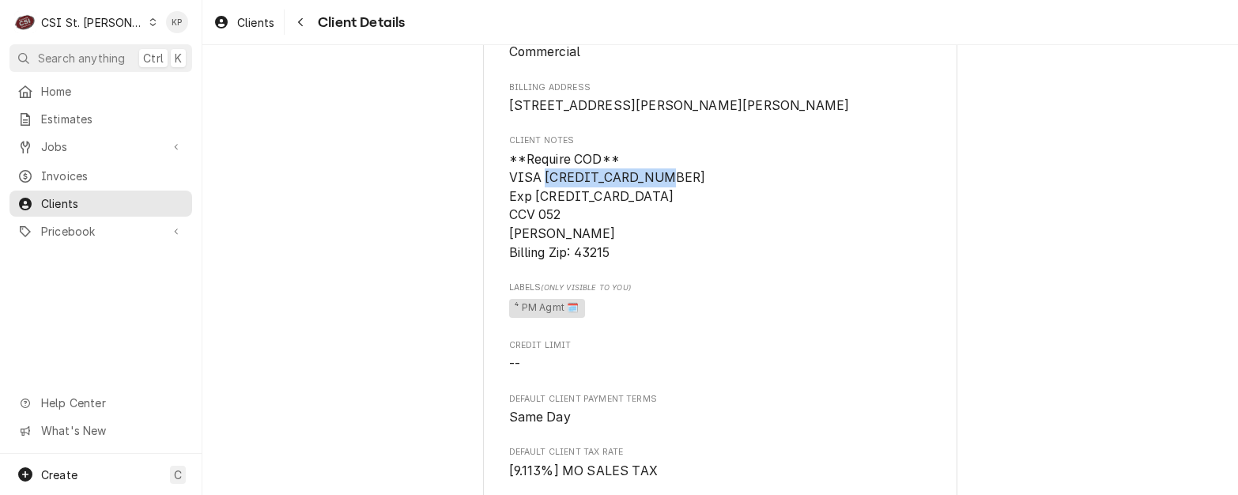
drag, startPoint x: 540, startPoint y: 195, endPoint x: 656, endPoint y: 194, distance: 116.2
click at [656, 194] on span "**Require COD** VISA [CREDIT_CARD_NUMBER] Exp [CREDIT_CARD_DATA] CCV 052 [PERSO…" at bounding box center [720, 206] width 423 height 112
copy span "[CREDIT_CARD_NUMBER]"
click at [710, 262] on span "**Require COD** VISA [CREDIT_CARD_NUMBER] Exp [CREDIT_CARD_DATA] CCV 052 [PERSO…" at bounding box center [720, 206] width 423 height 112
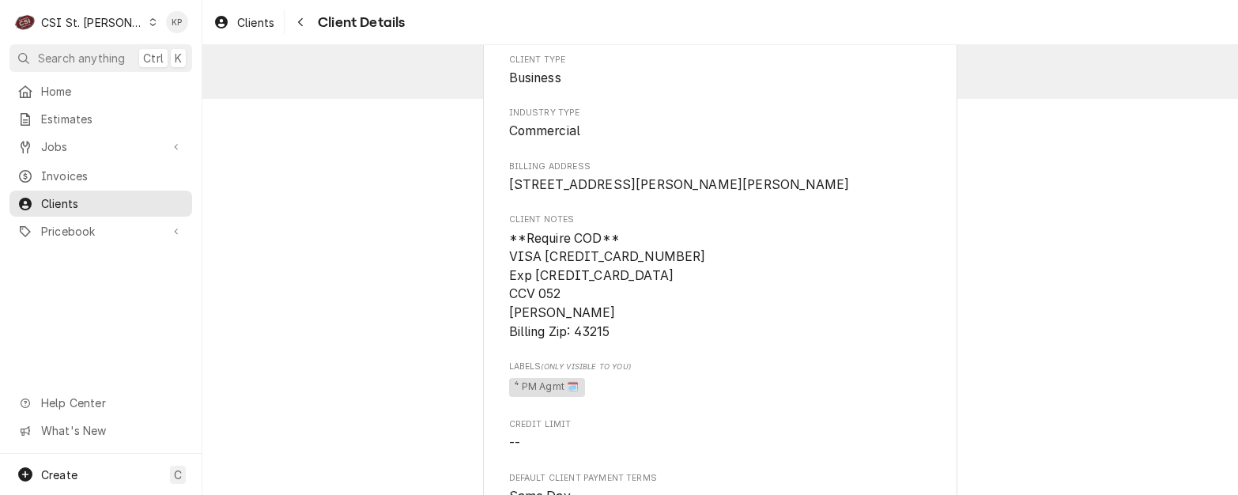
scroll to position [0, 0]
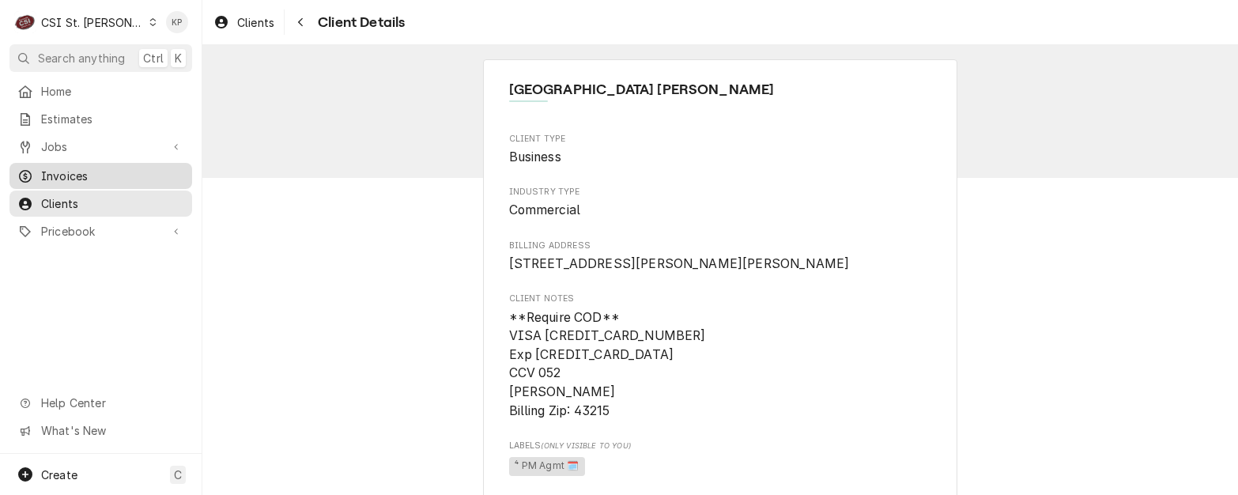
click at [58, 168] on span "Invoices" at bounding box center [112, 176] width 143 height 17
